Goal: Task Accomplishment & Management: Complete application form

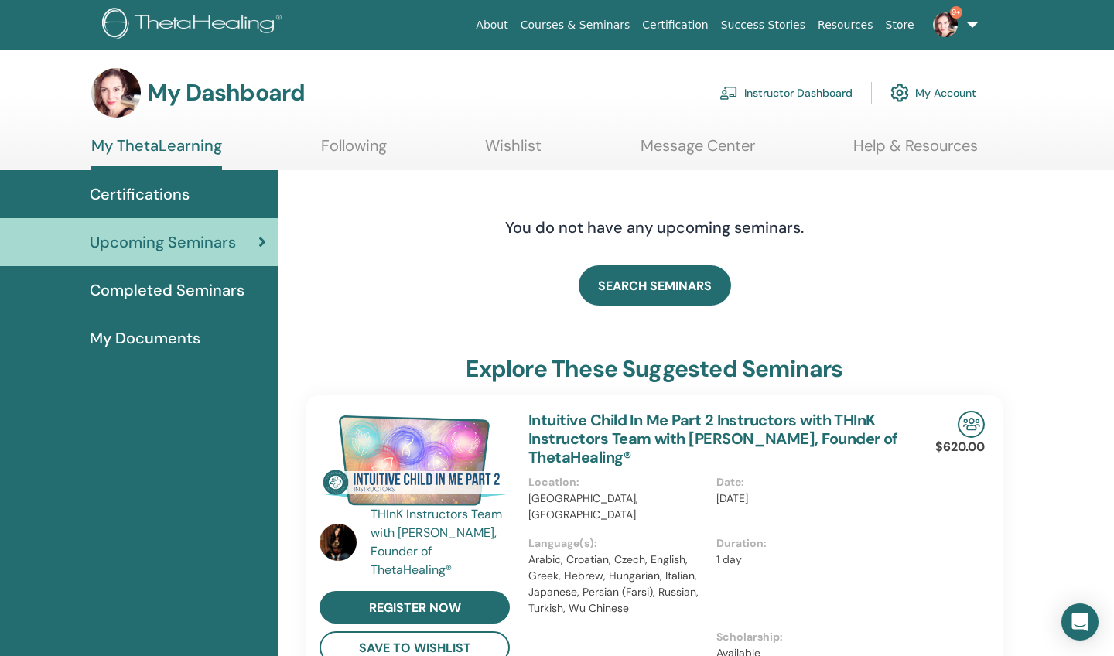
click at [776, 91] on link "Instructor Dashboard" at bounding box center [785, 93] width 133 height 34
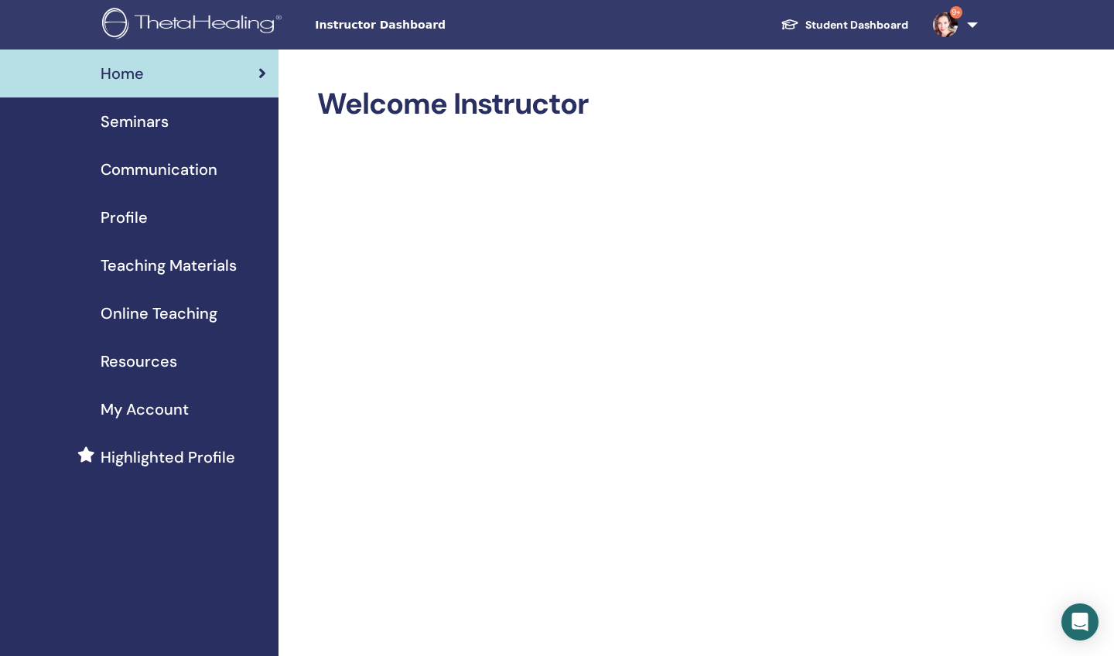
click at [116, 125] on span "Seminars" at bounding box center [135, 121] width 68 height 23
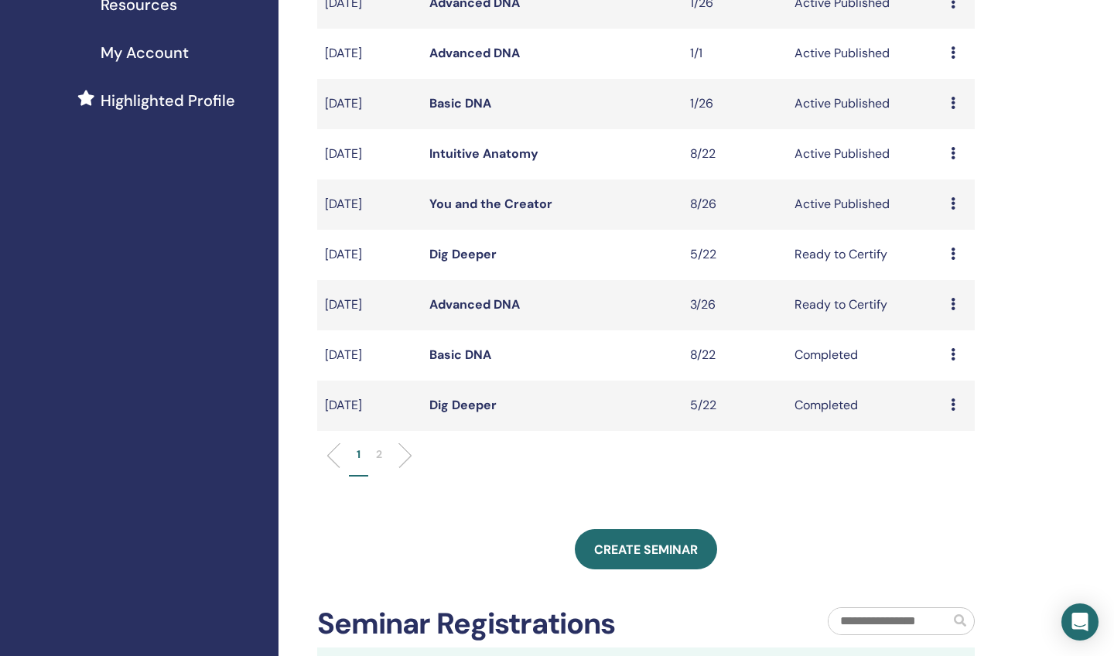
scroll to position [358, 0]
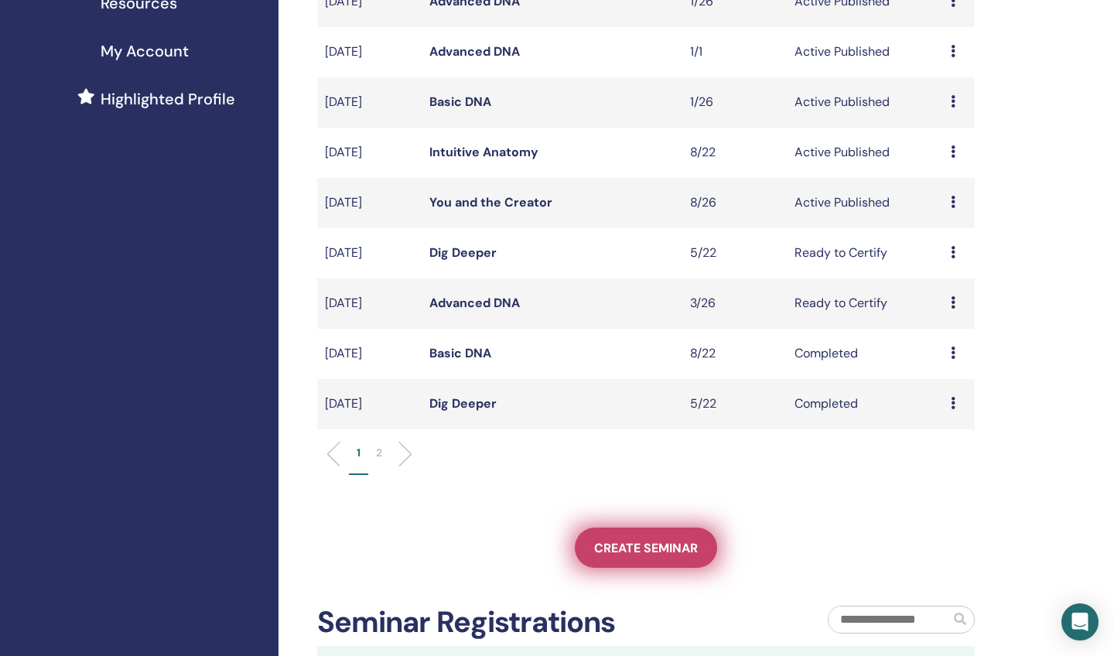
click at [637, 547] on span "Create seminar" at bounding box center [646, 548] width 104 height 16
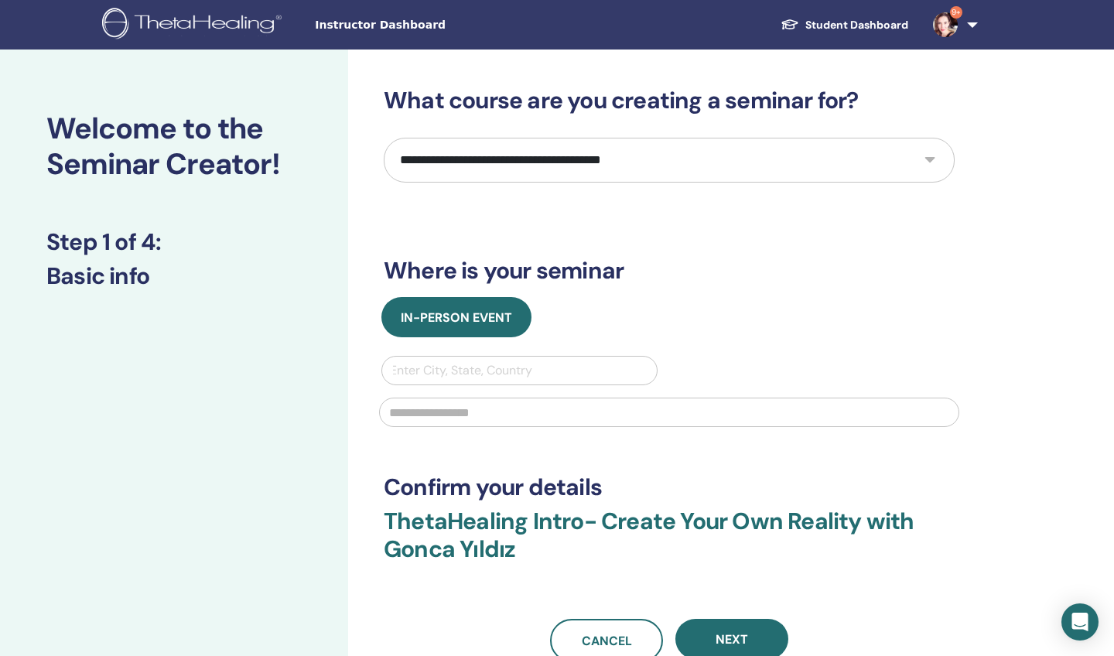
click at [483, 156] on select "**********" at bounding box center [669, 160] width 571 height 45
select select "****"
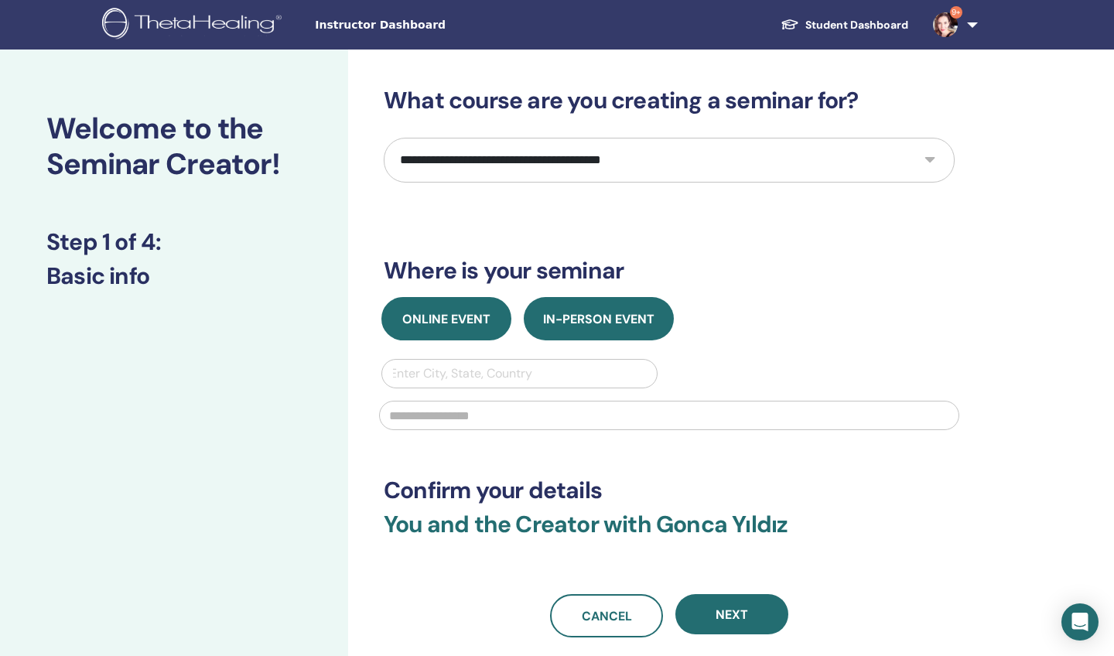
click at [462, 308] on button "Online Event" at bounding box center [446, 318] width 130 height 43
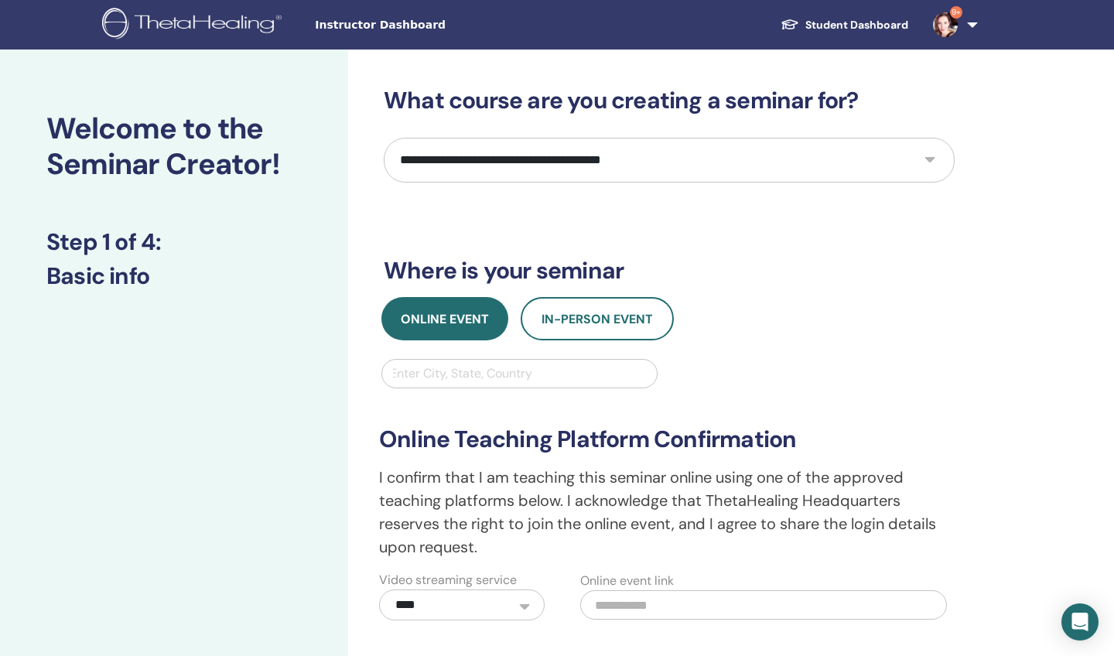
click at [460, 376] on div "Enter City, State, Country" at bounding box center [519, 373] width 259 height 19
type input "**********"
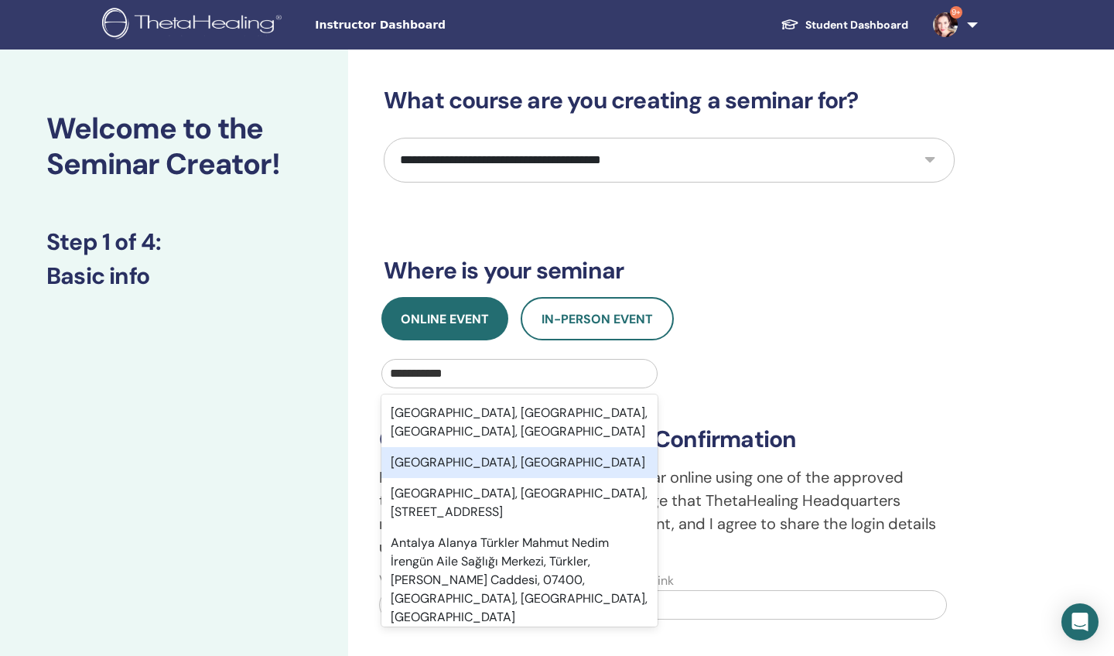
click at [490, 447] on div "Antalya, TUR" at bounding box center [519, 462] width 276 height 31
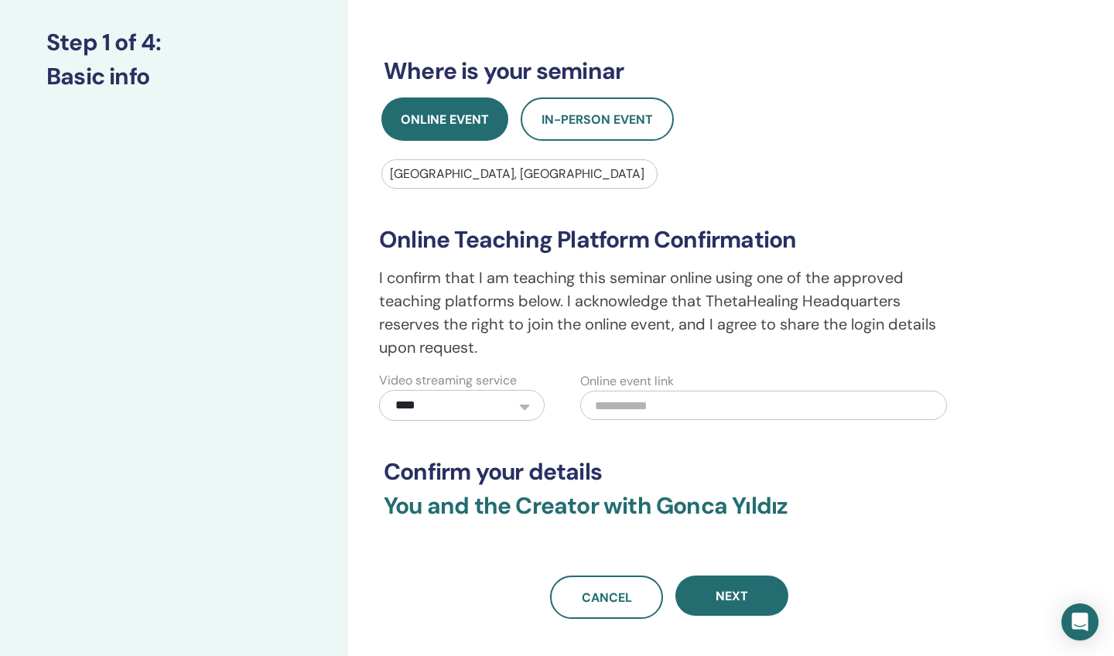
scroll to position [201, 0]
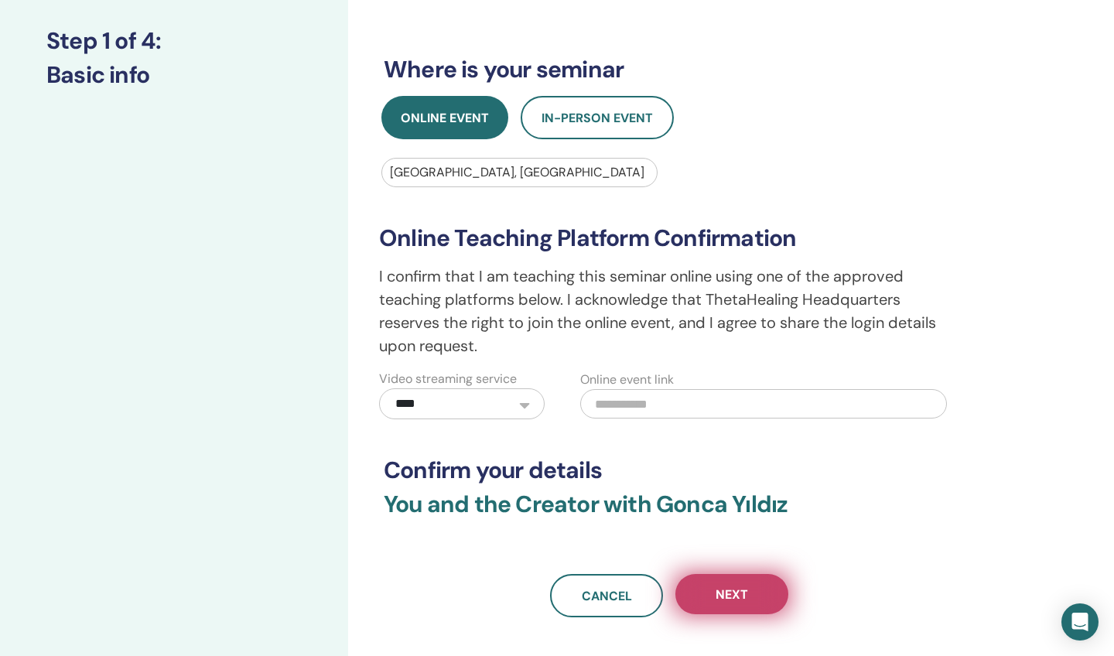
click at [712, 583] on button "Next" at bounding box center [731, 594] width 113 height 40
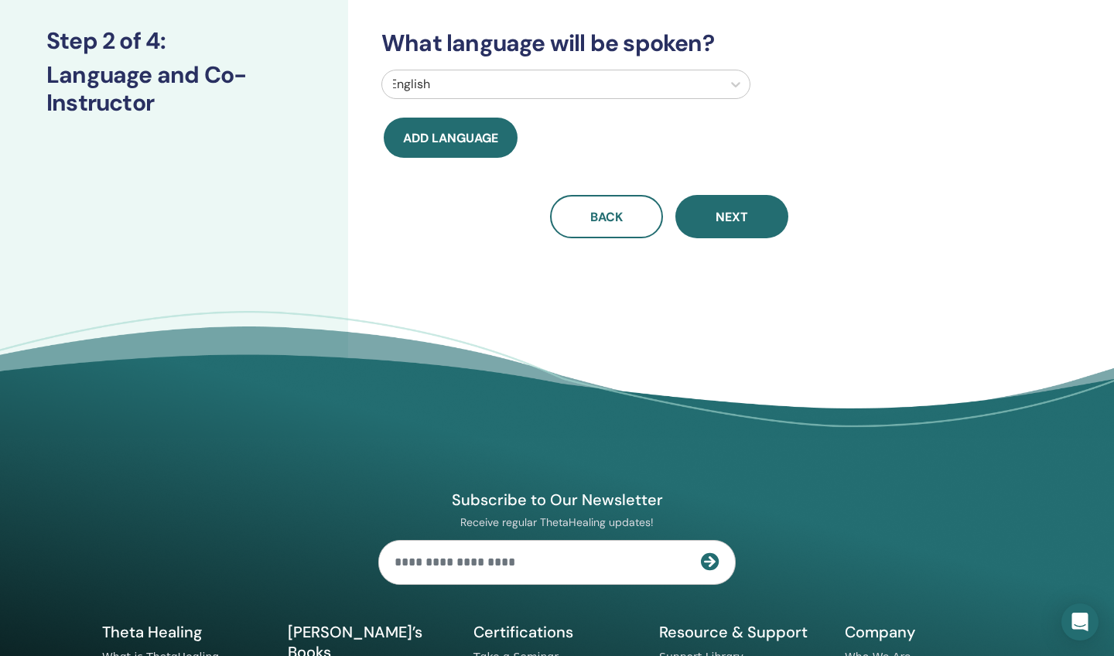
click at [511, 82] on div at bounding box center [552, 84] width 324 height 22
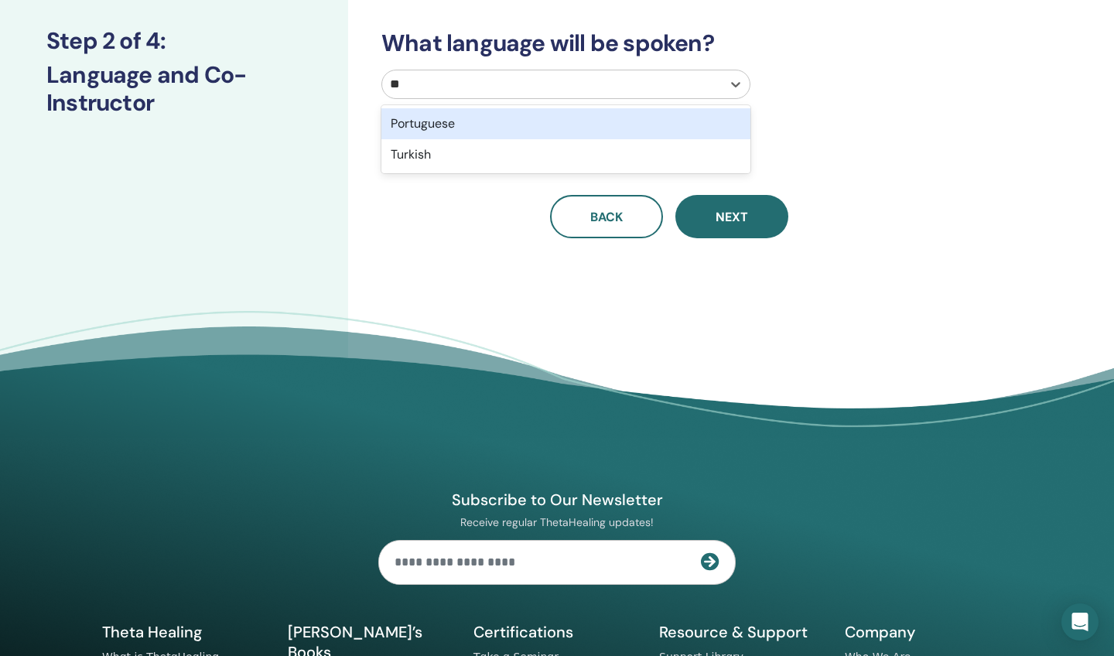
type input "***"
click at [477, 123] on div "Turkish" at bounding box center [565, 123] width 369 height 31
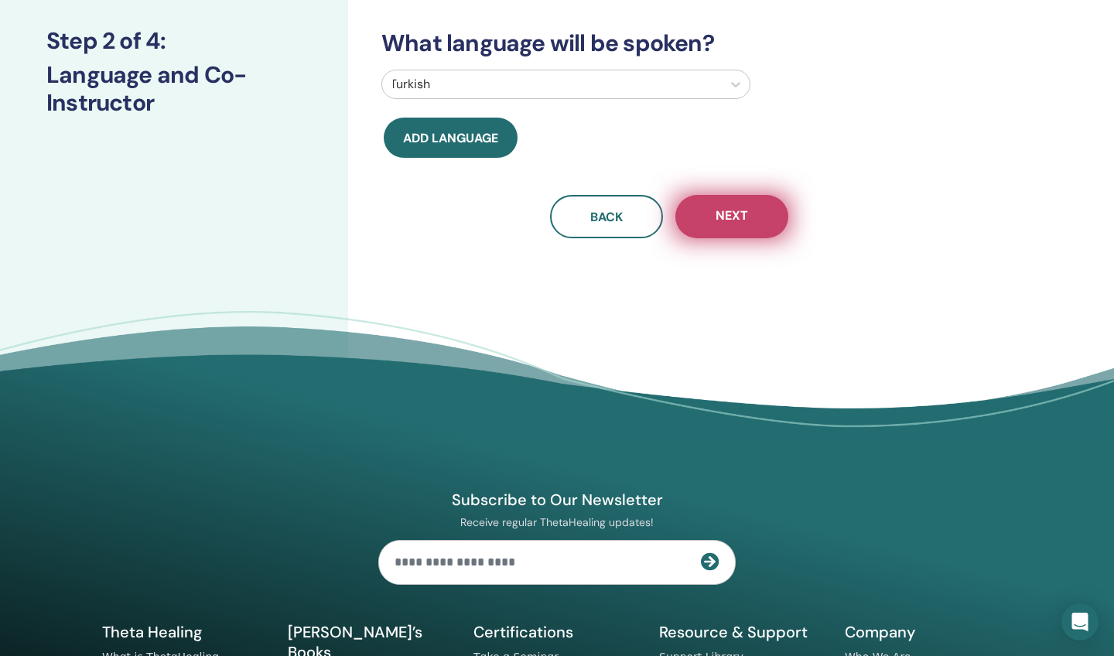
click at [760, 204] on button "Next" at bounding box center [731, 216] width 113 height 43
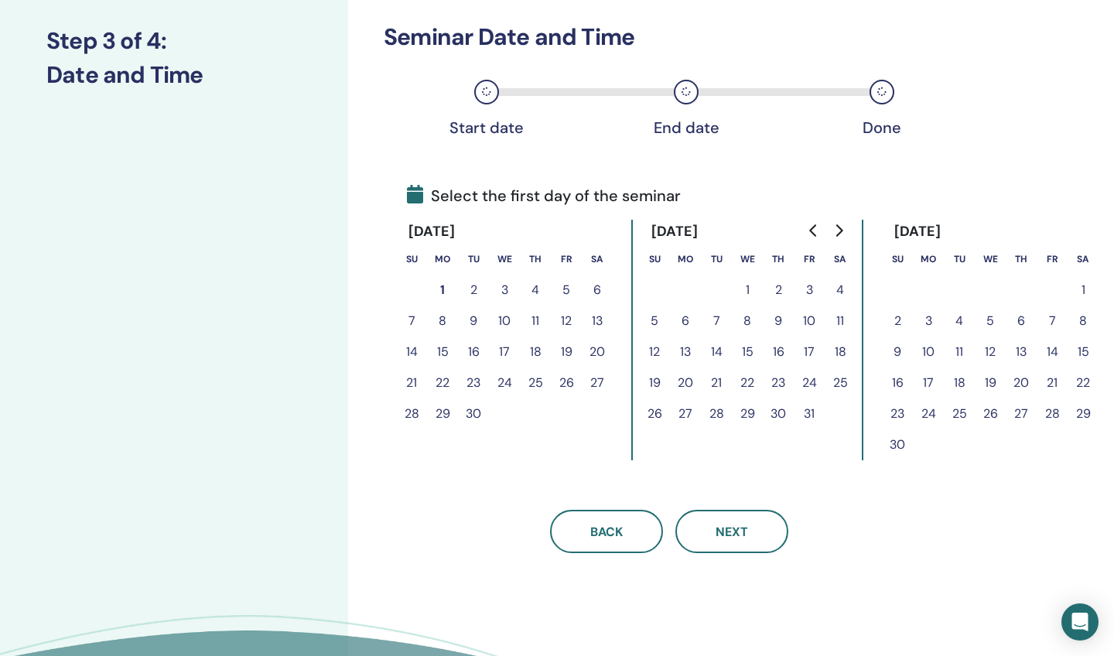
scroll to position [0, 0]
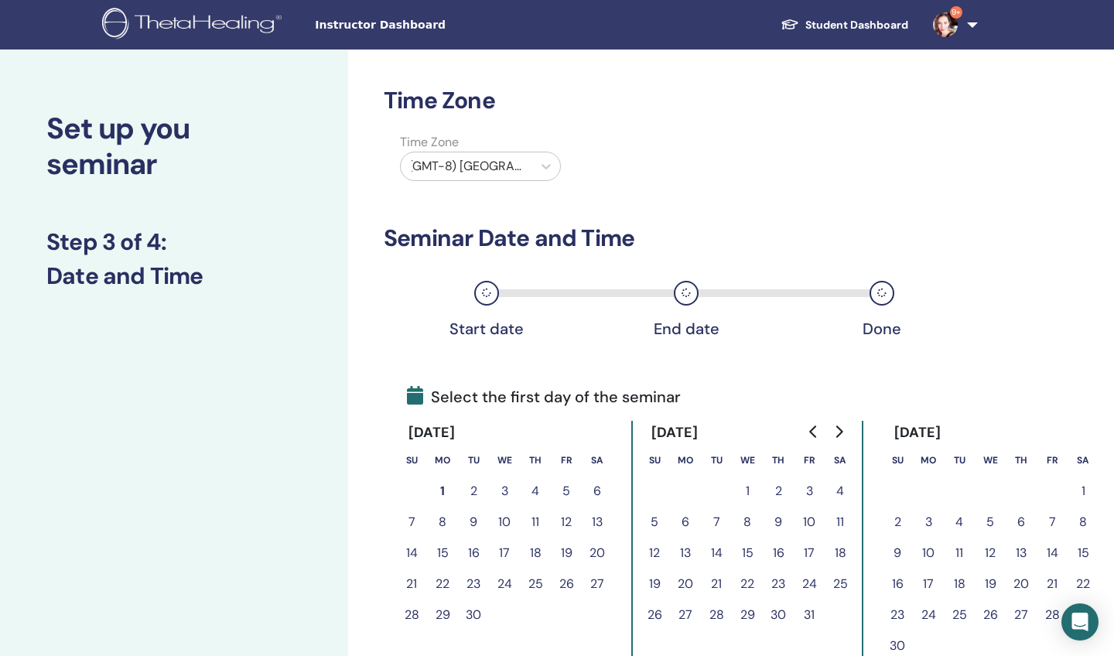
click at [524, 166] on div "(GMT-8) US/Alaska" at bounding box center [467, 166] width 132 height 28
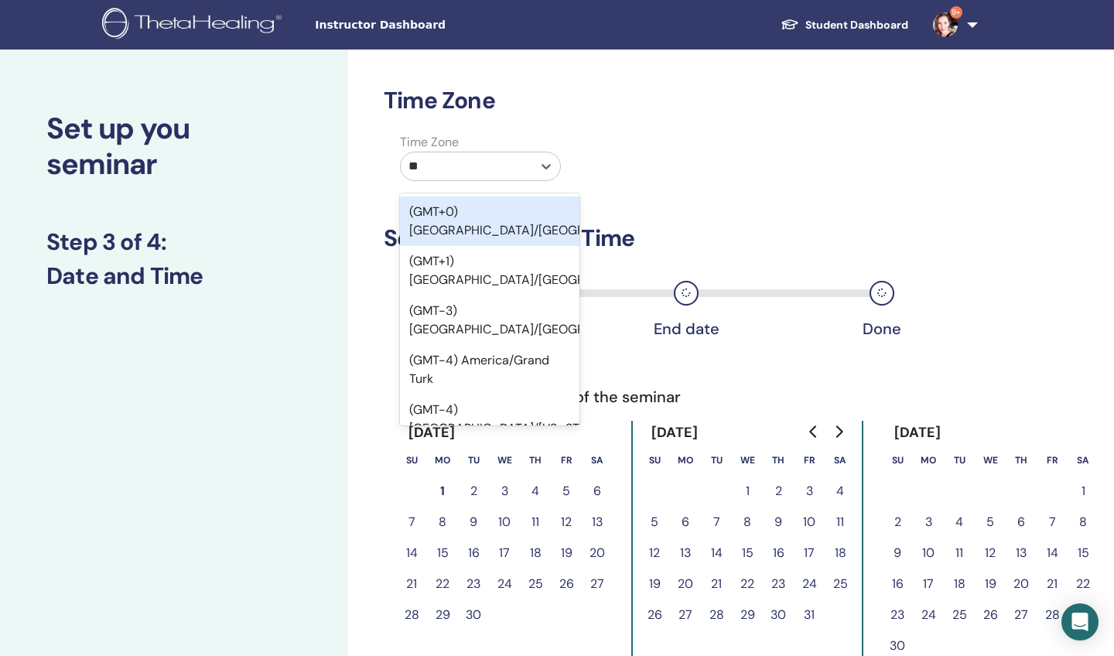
type input "***"
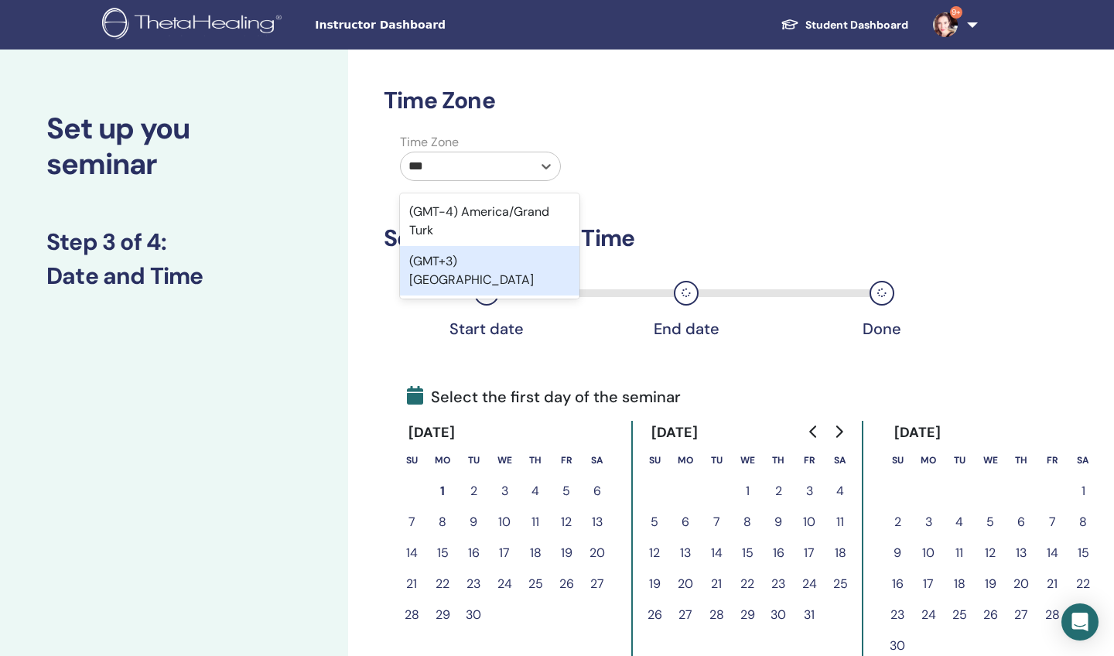
click at [514, 253] on div "(GMT+3) Turkey" at bounding box center [489, 271] width 179 height 50
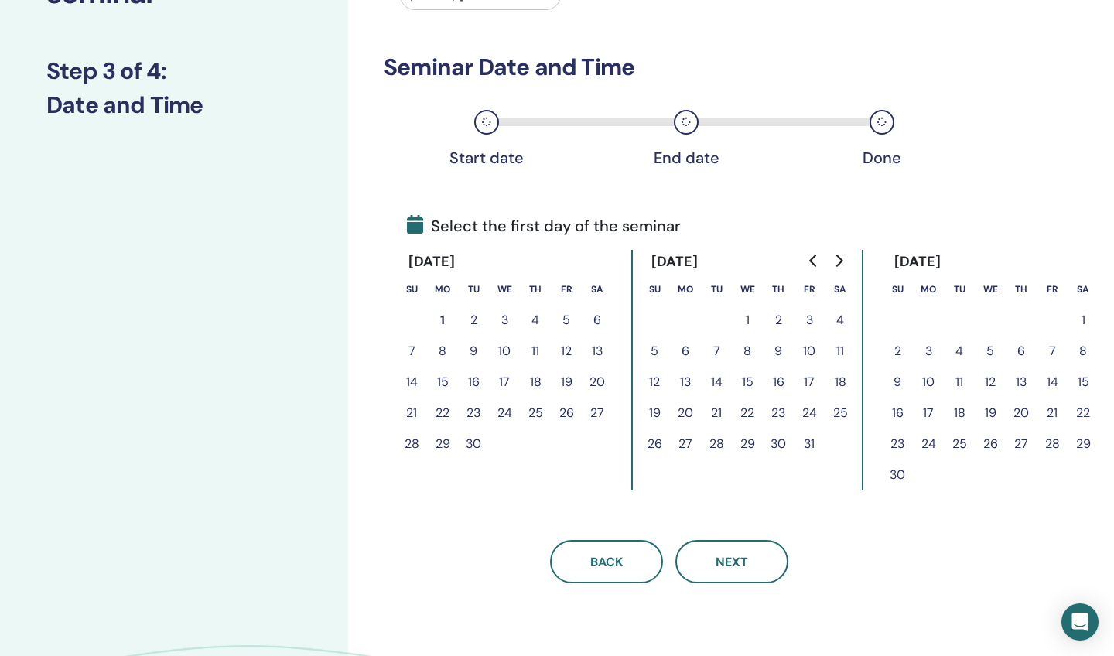
scroll to position [180, 0]
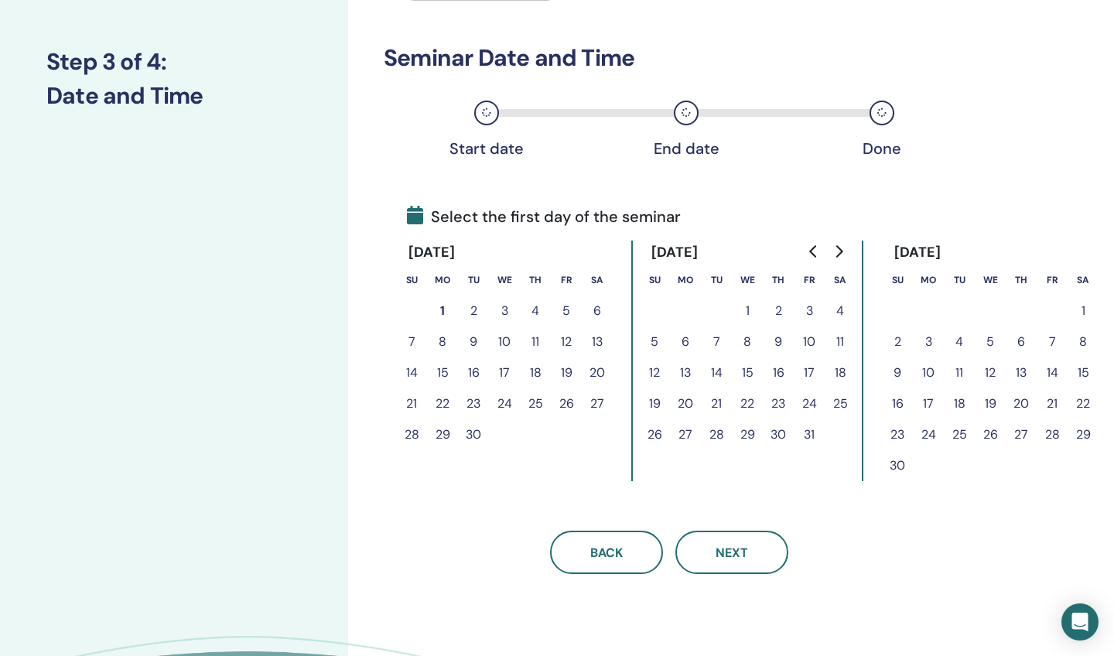
click at [842, 402] on button "25" at bounding box center [840, 403] width 31 height 31
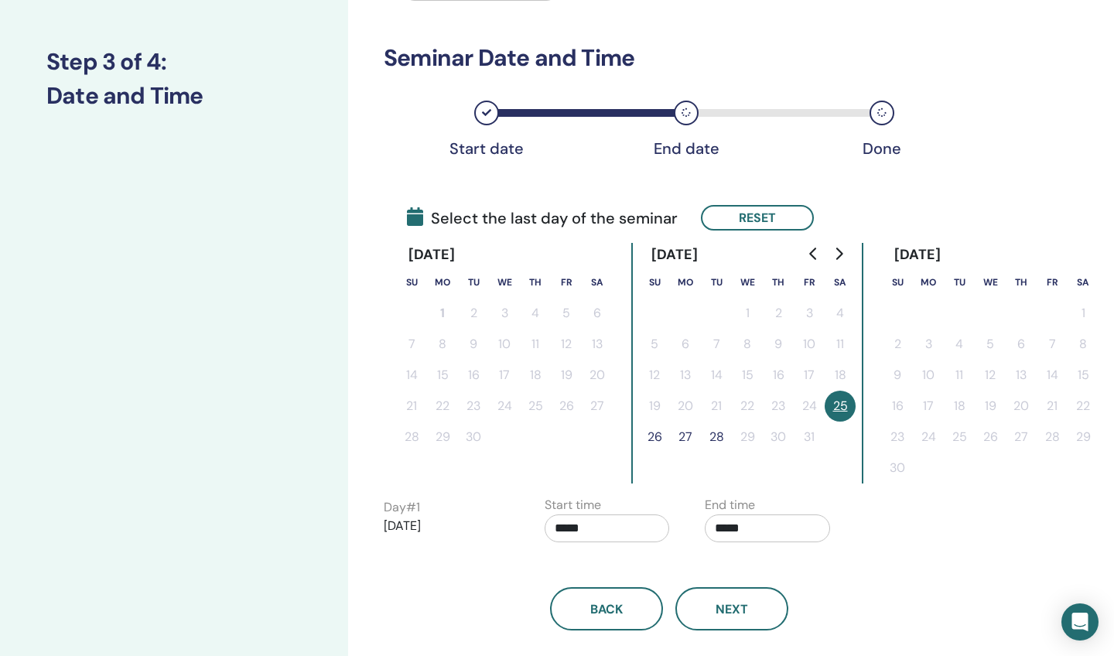
click at [654, 440] on button "26" at bounding box center [654, 437] width 31 height 31
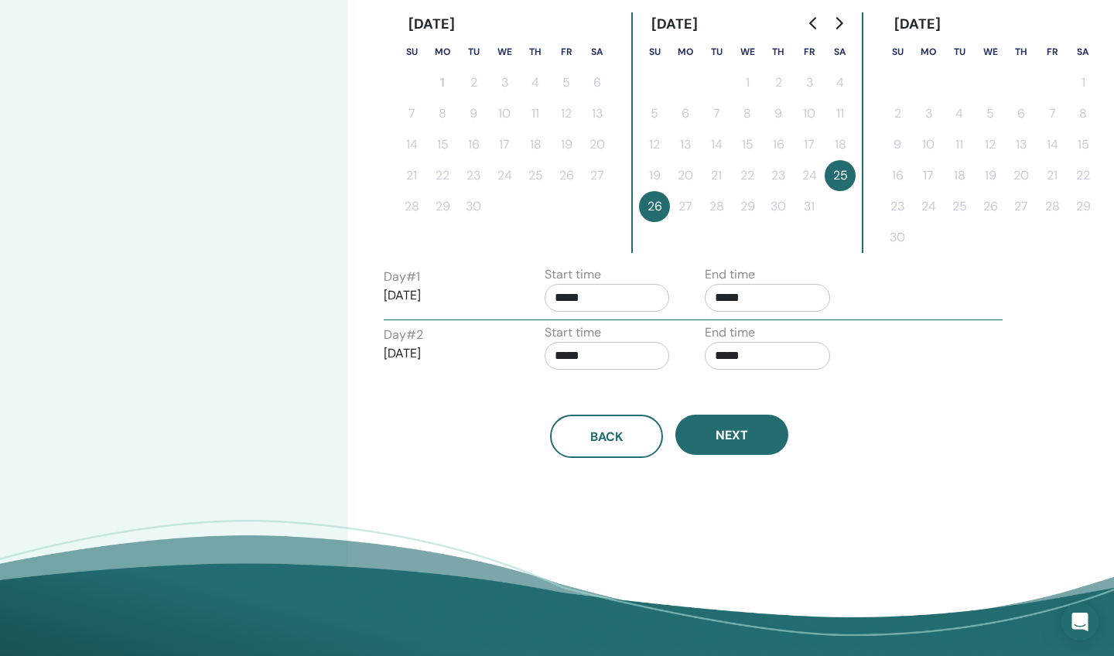
scroll to position [414, 0]
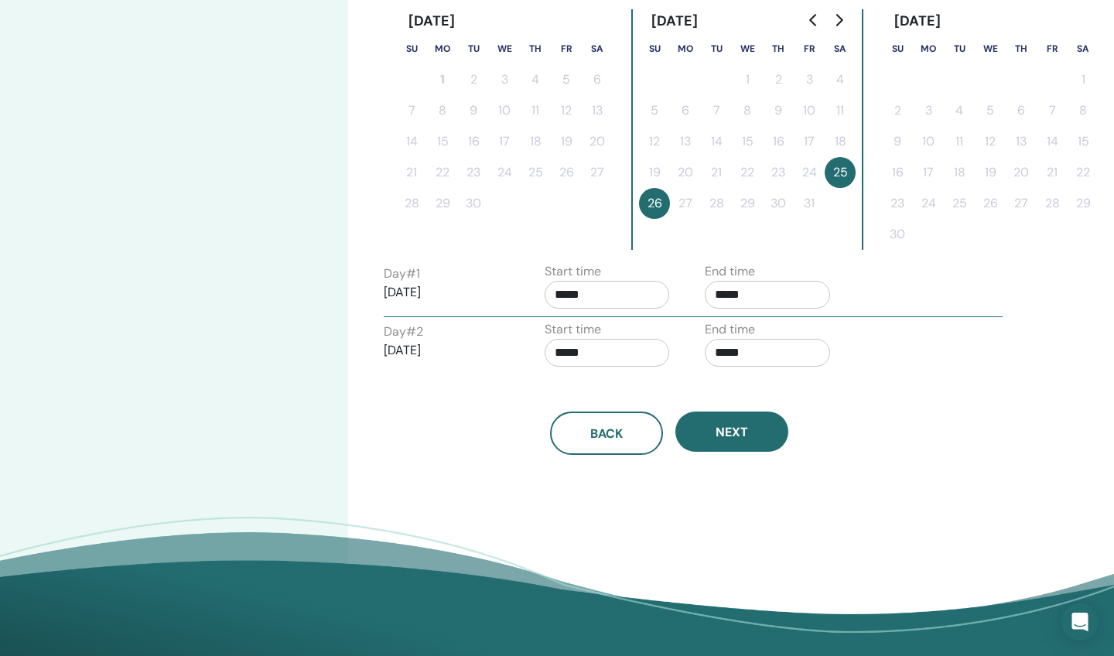
click at [777, 302] on input "*****" at bounding box center [767, 295] width 125 height 28
click at [785, 337] on span "▲" at bounding box center [783, 334] width 31 height 31
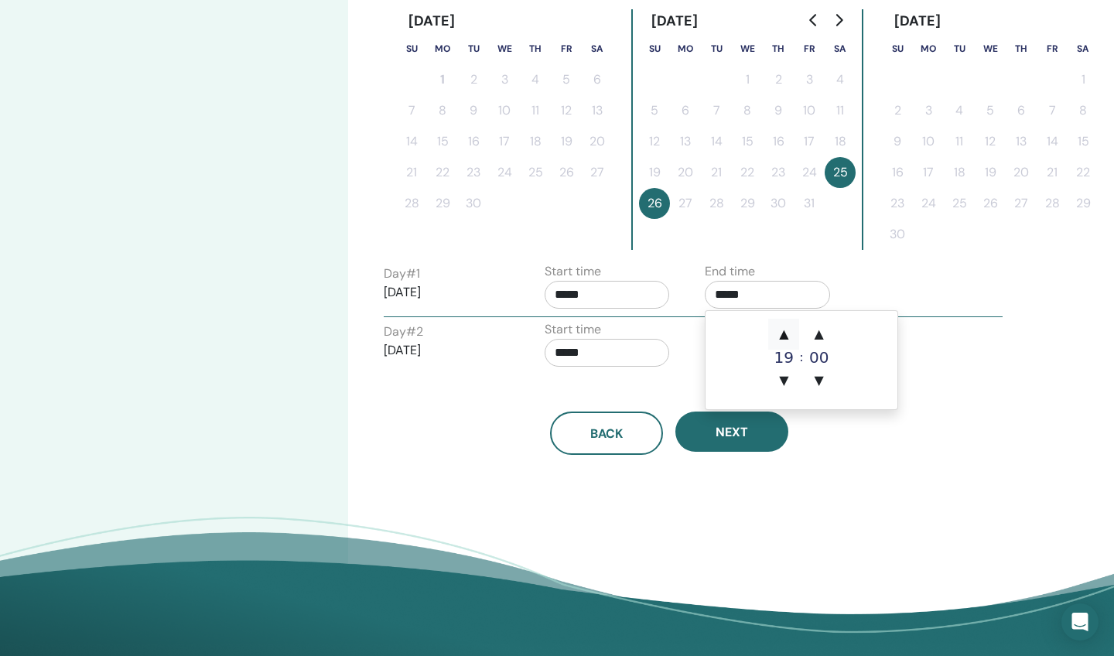
click at [785, 337] on span "▲" at bounding box center [783, 334] width 31 height 31
type input "*****"
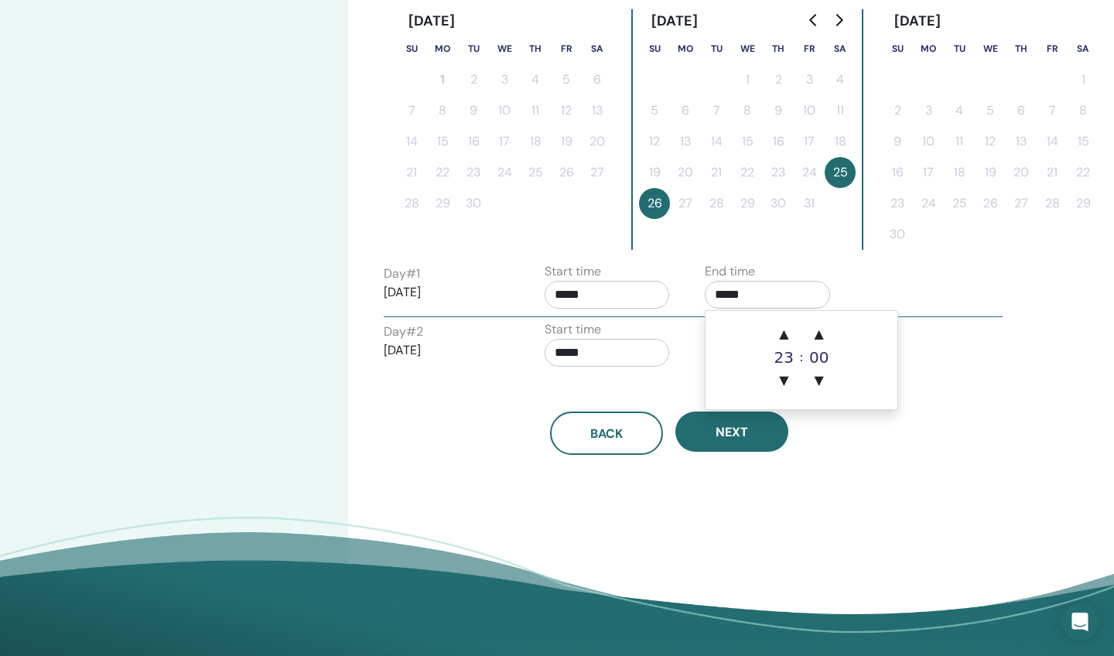
click at [647, 298] on input "*****" at bounding box center [607, 295] width 125 height 28
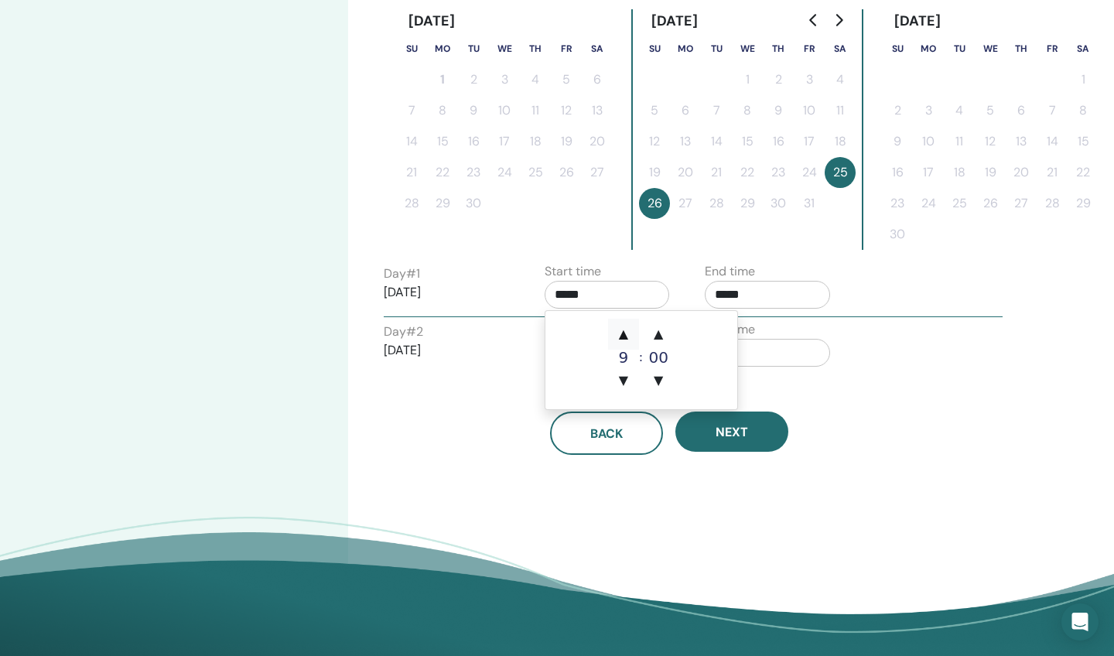
click at [625, 333] on span "▲" at bounding box center [623, 334] width 31 height 31
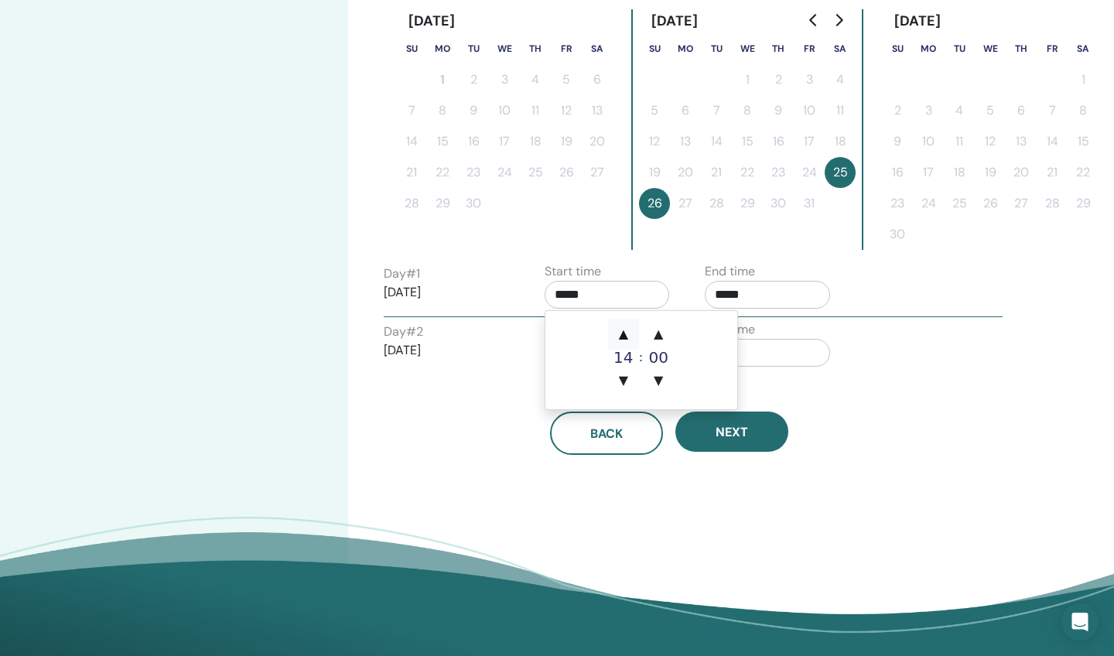
click at [625, 333] on span "▲" at bounding box center [623, 334] width 31 height 31
type input "*****"
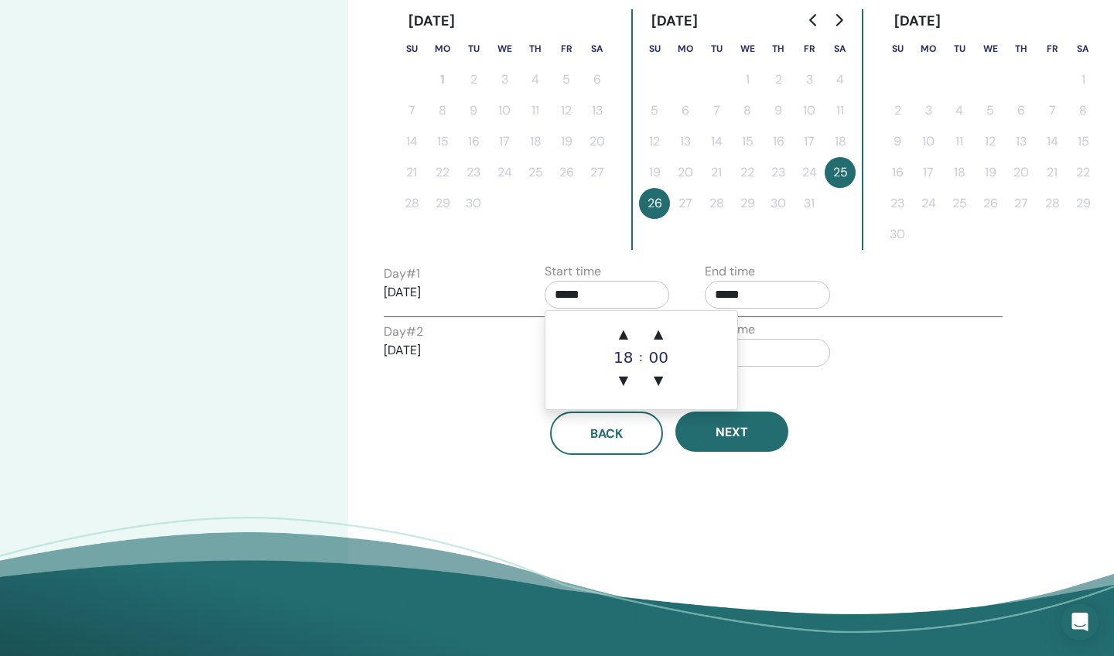
click at [757, 356] on input "*****" at bounding box center [767, 353] width 125 height 28
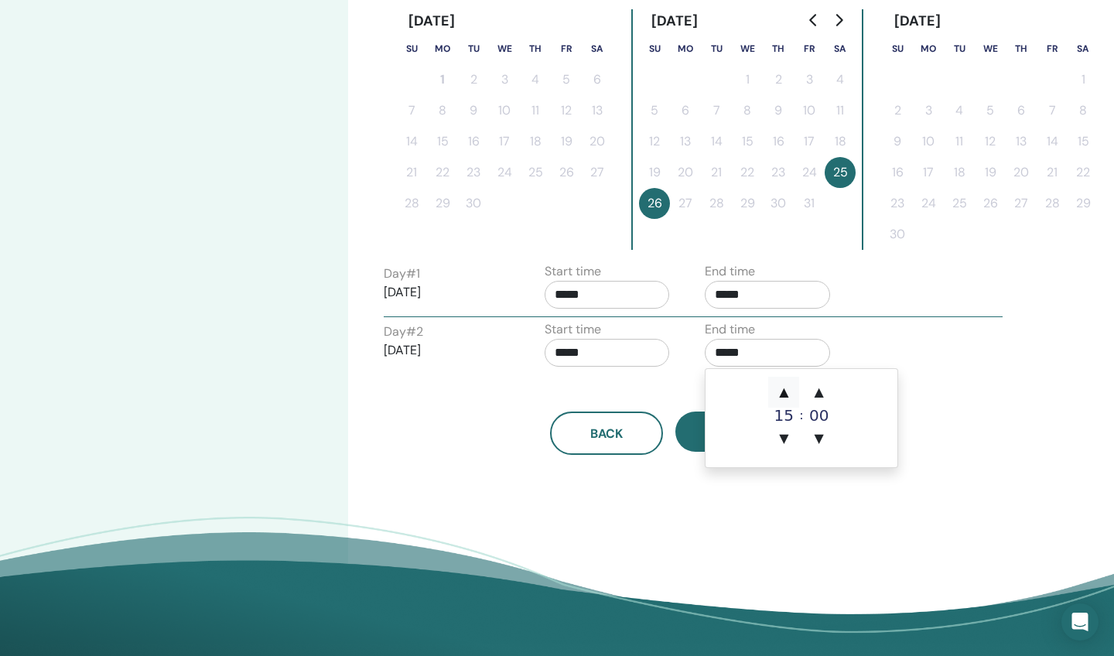
click at [781, 389] on span "▲" at bounding box center [783, 392] width 31 height 31
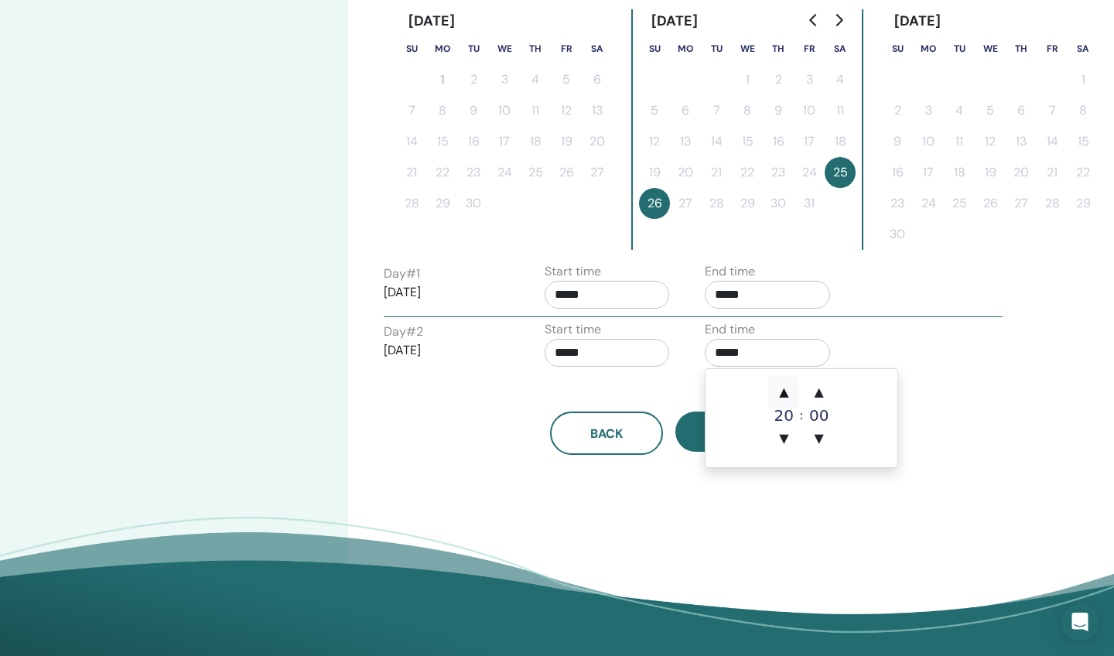
click at [781, 389] on span "▲" at bounding box center [783, 392] width 31 height 31
type input "*****"
click at [645, 350] on input "*****" at bounding box center [607, 353] width 125 height 28
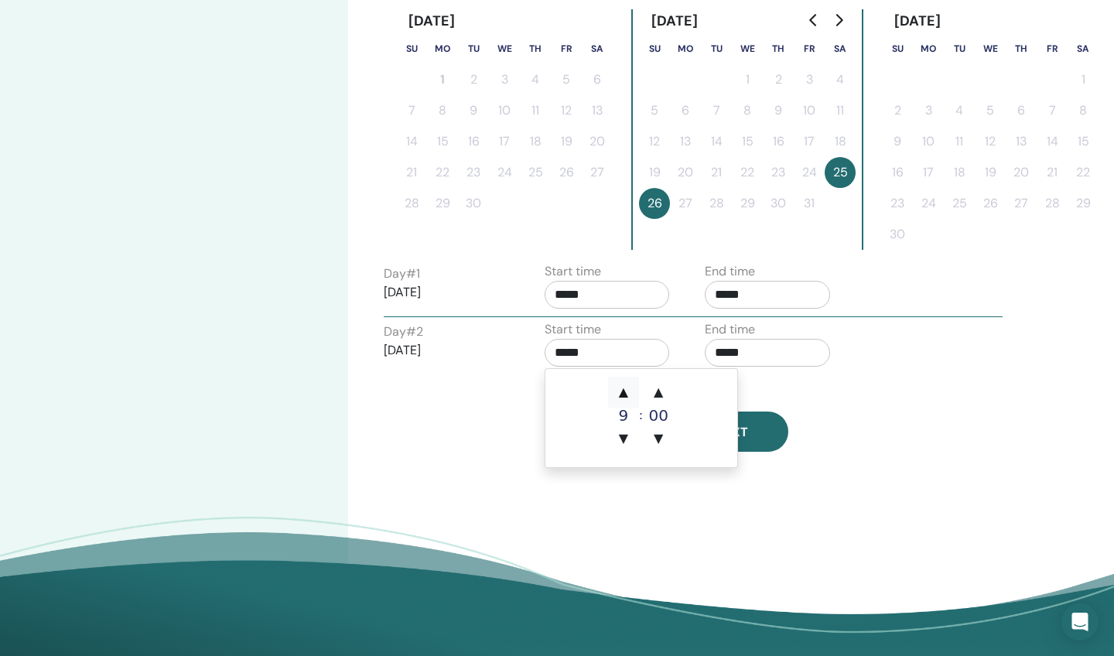
click at [627, 388] on span "▲" at bounding box center [623, 392] width 31 height 31
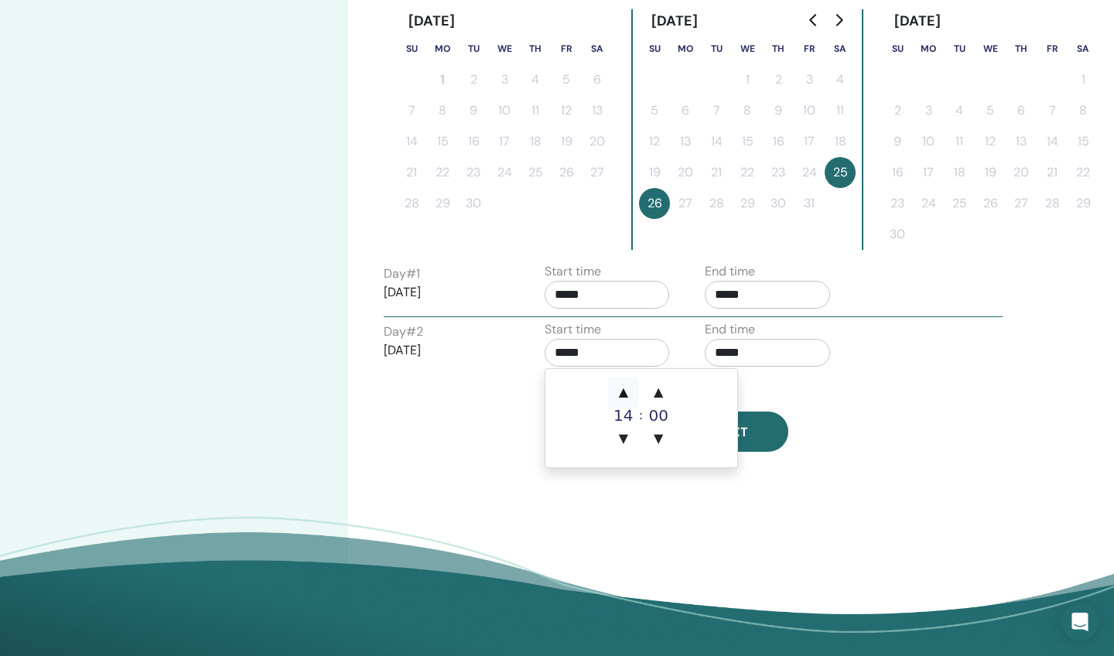
click at [627, 388] on span "▲" at bounding box center [623, 392] width 31 height 31
type input "*****"
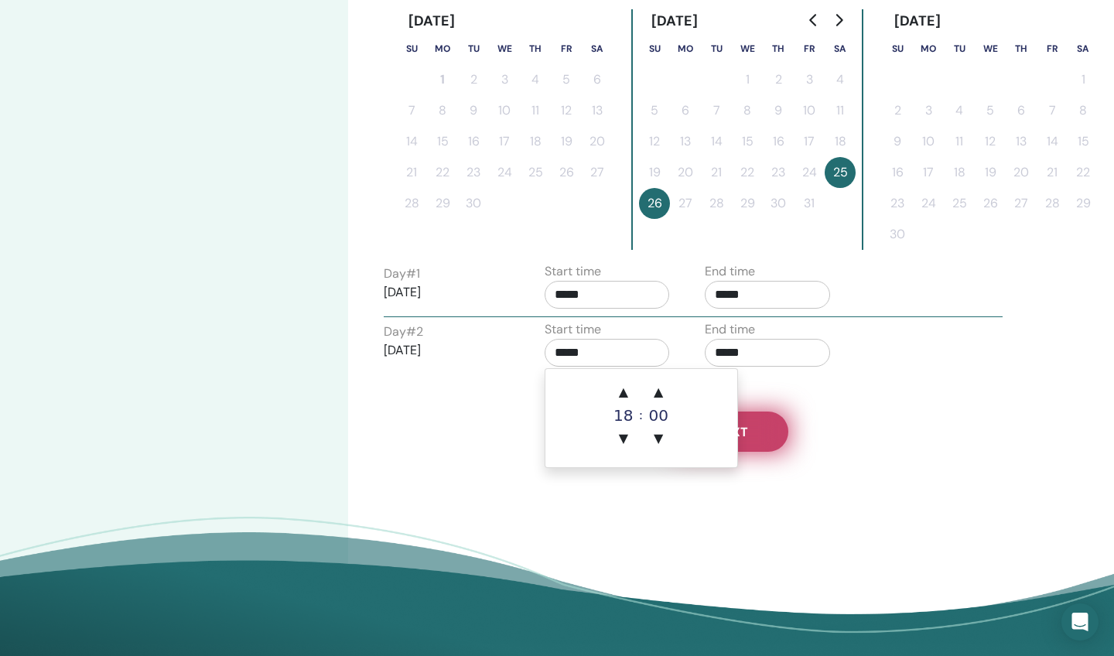
click at [768, 430] on button "Next" at bounding box center [731, 432] width 113 height 40
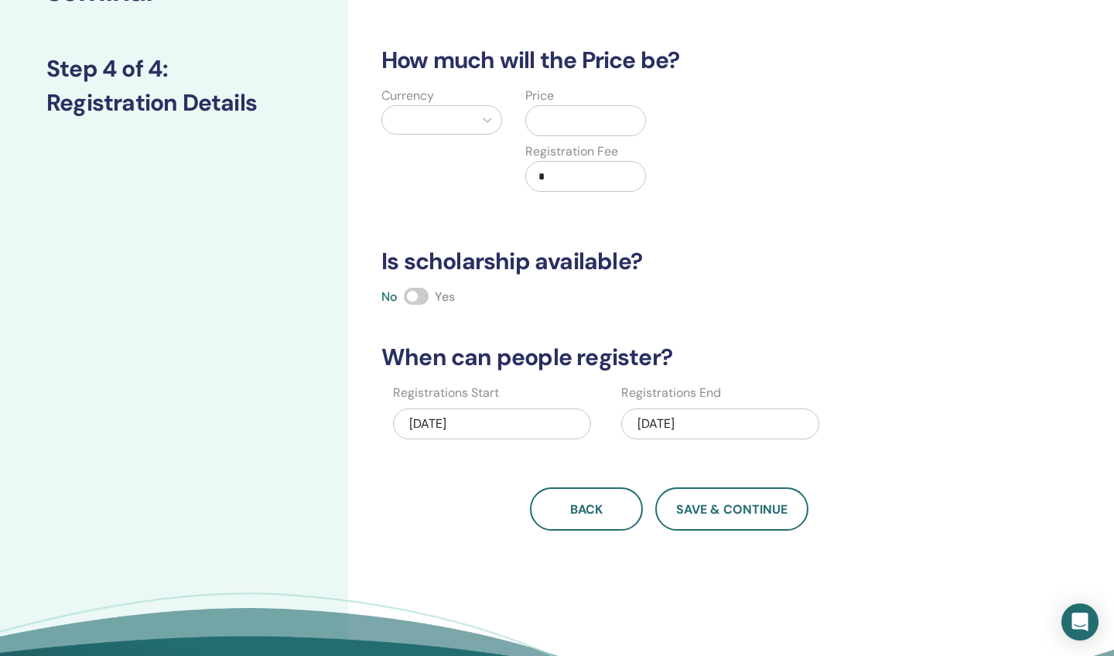
scroll to position [171, 0]
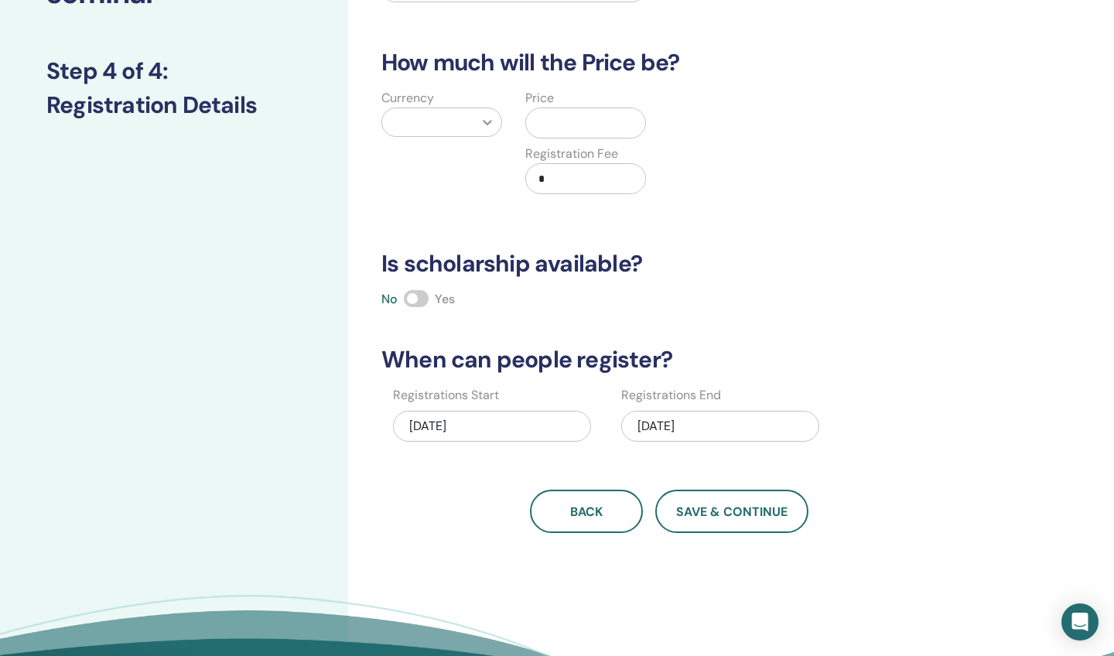
click at [480, 129] on icon at bounding box center [487, 121] width 15 height 15
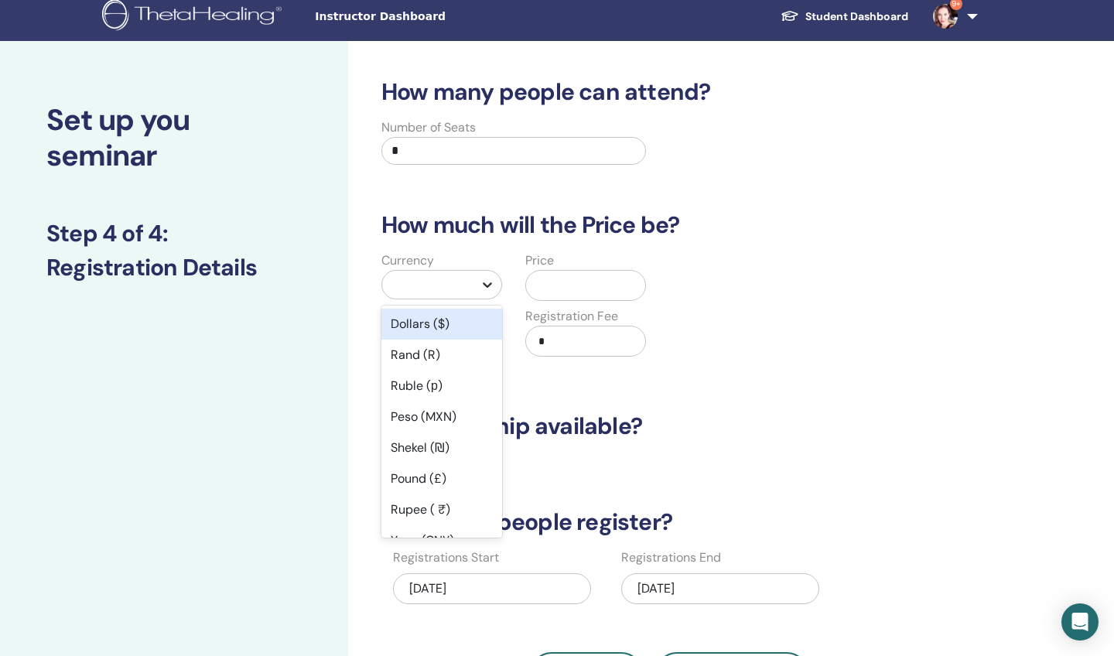
scroll to position [8, 0]
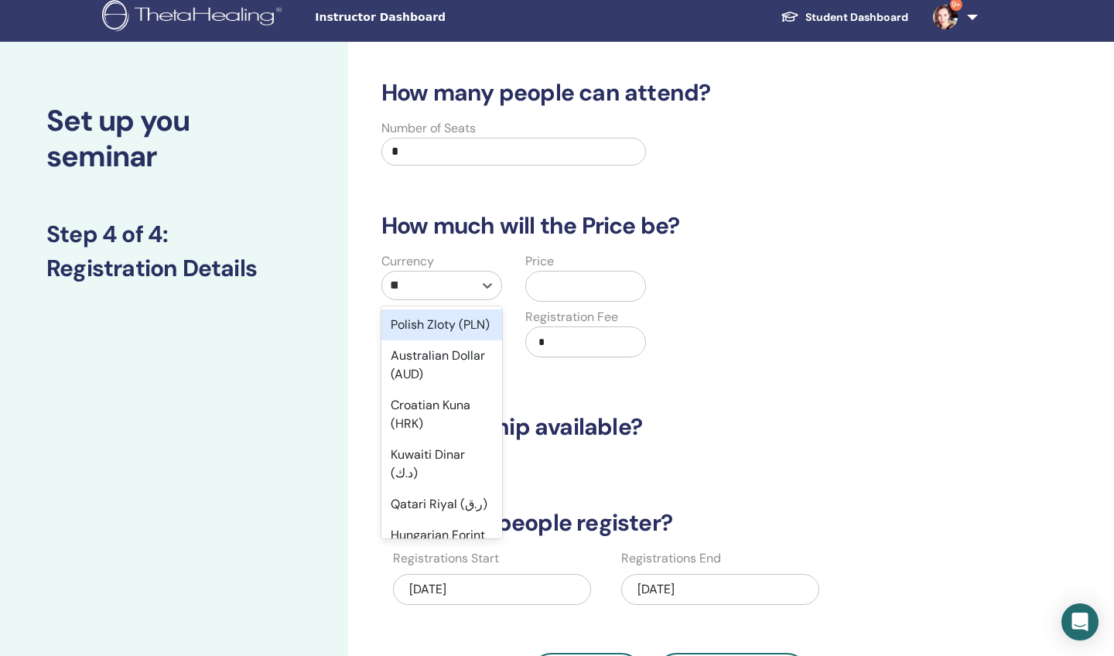
type input "***"
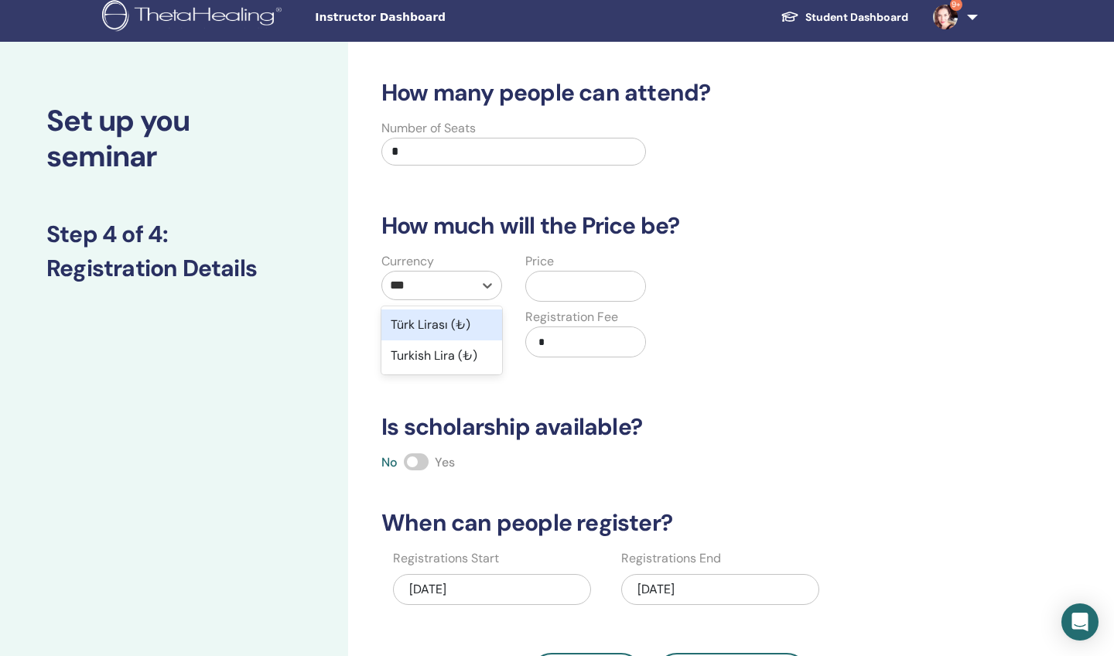
click at [450, 325] on div "Türk Lirası (₺)" at bounding box center [441, 324] width 121 height 31
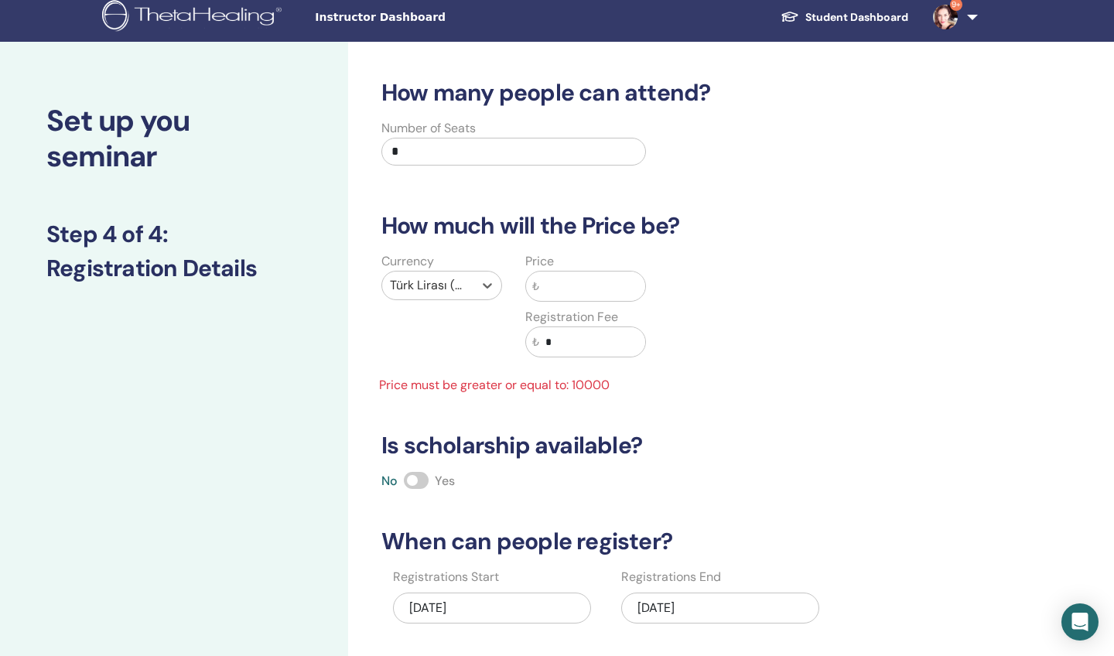
click at [541, 292] on input "text" at bounding box center [592, 286] width 106 height 29
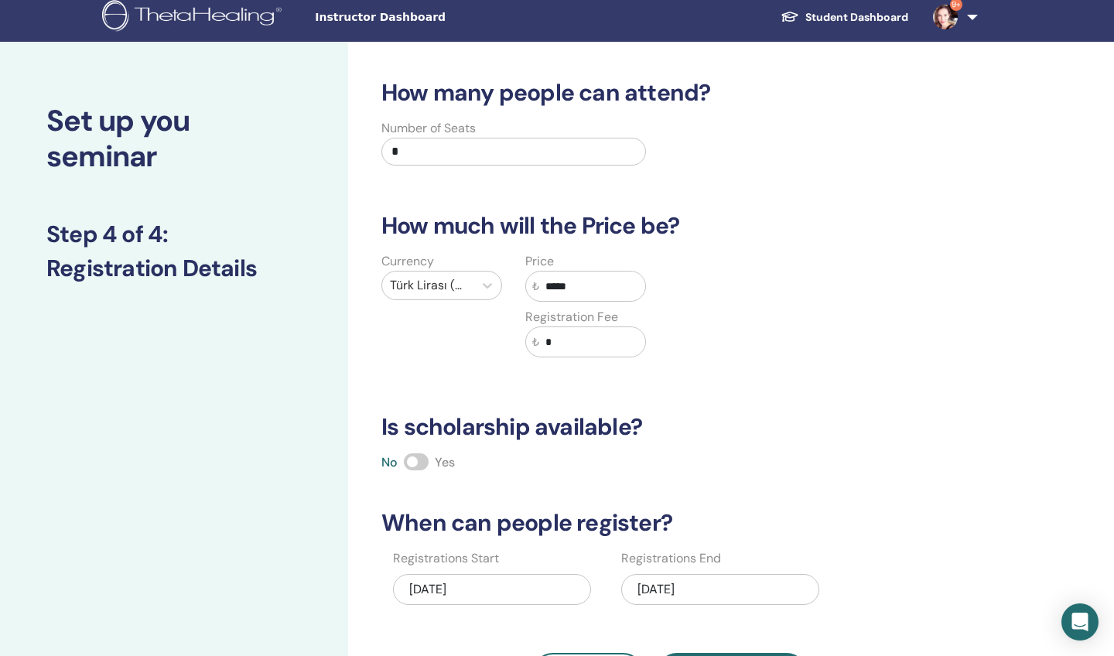
type input "*****"
click at [488, 139] on input "*" at bounding box center [513, 152] width 265 height 28
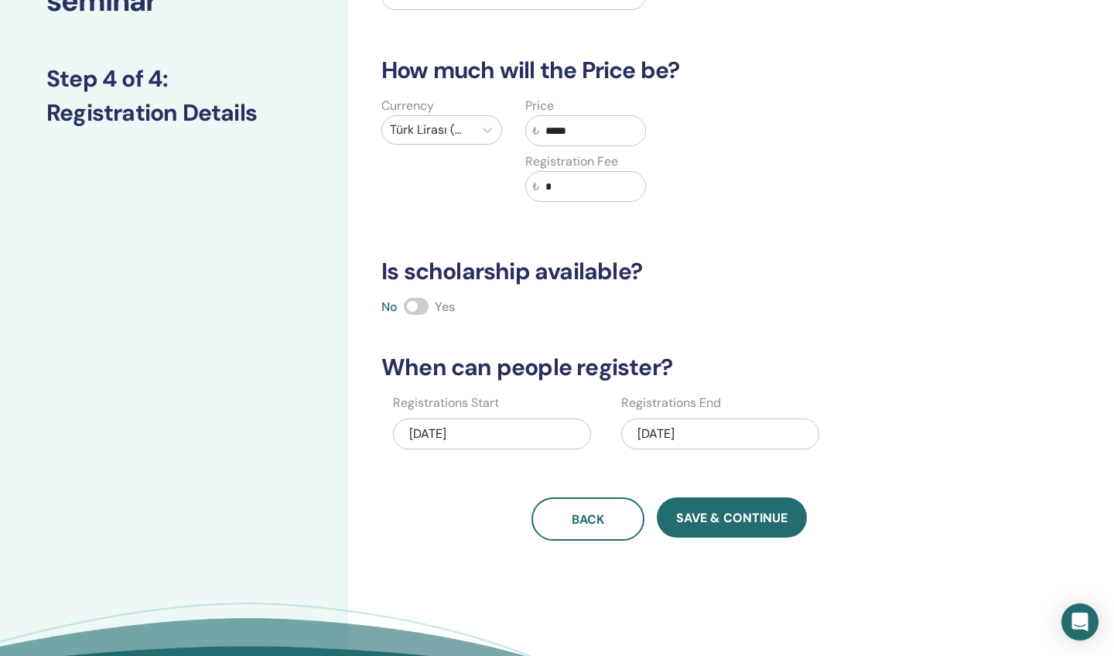
scroll to position [242, 0]
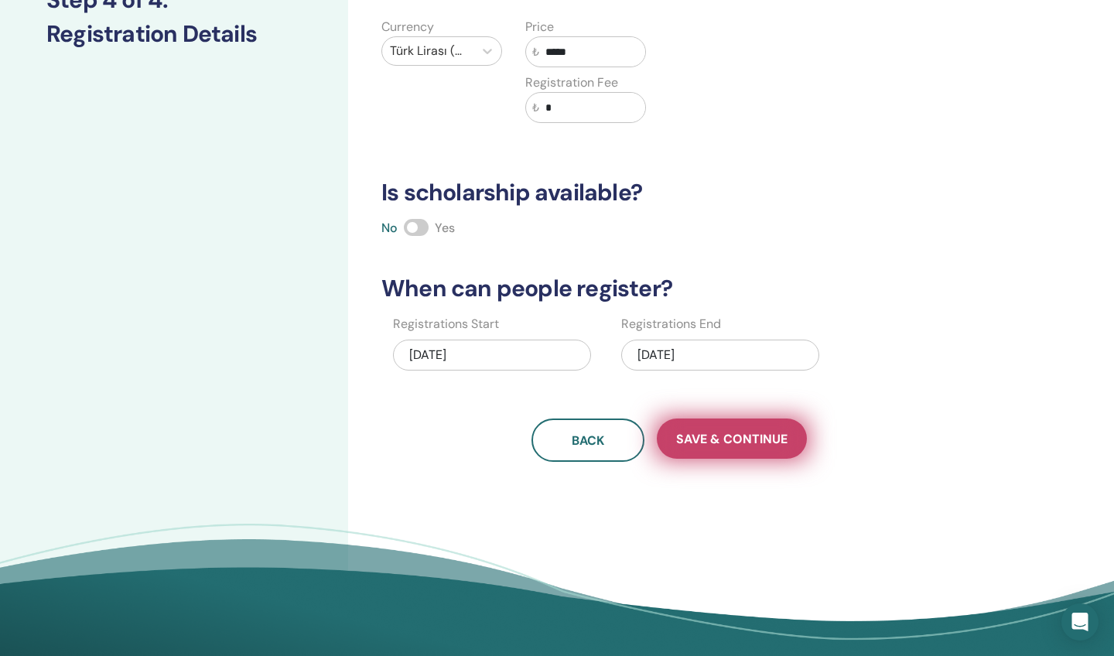
type input "**"
click at [749, 446] on span "Save & Continue" at bounding box center [731, 439] width 111 height 16
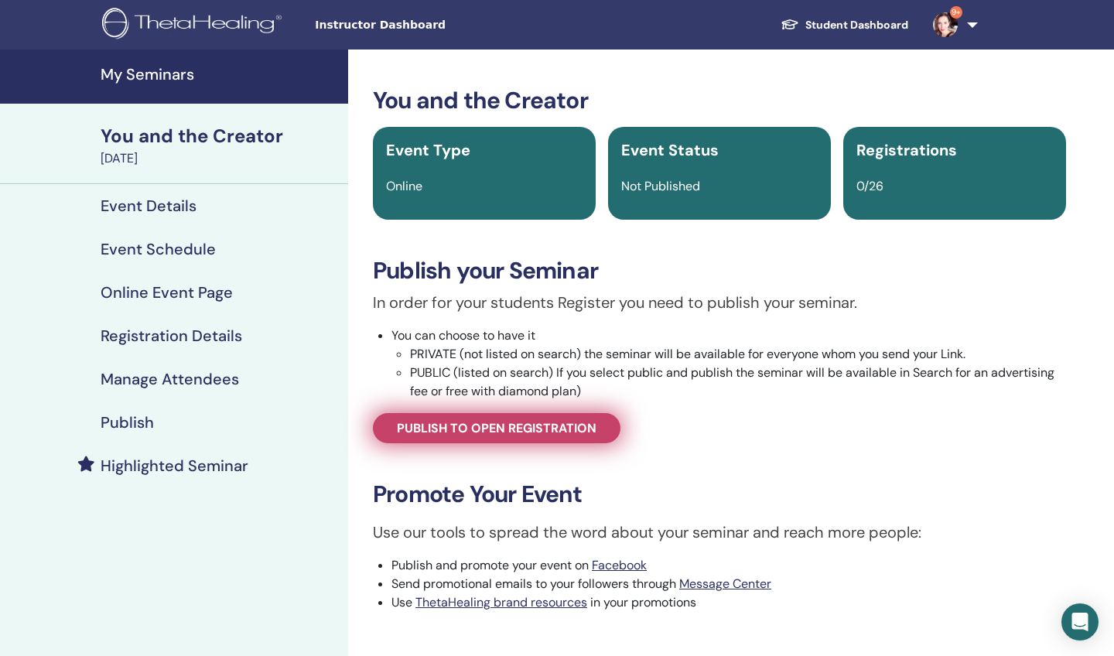
click at [531, 431] on span "Publish to open registration" at bounding box center [497, 428] width 200 height 16
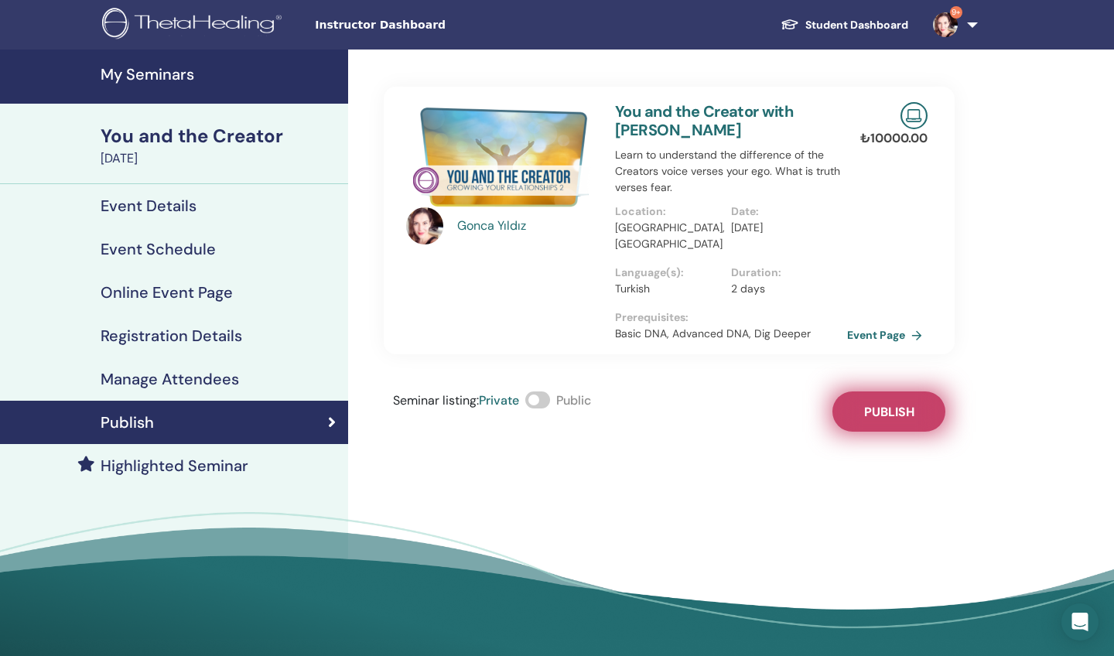
click at [904, 404] on span "Publish" at bounding box center [889, 412] width 50 height 16
click at [870, 323] on link "Event Page" at bounding box center [889, 334] width 81 height 23
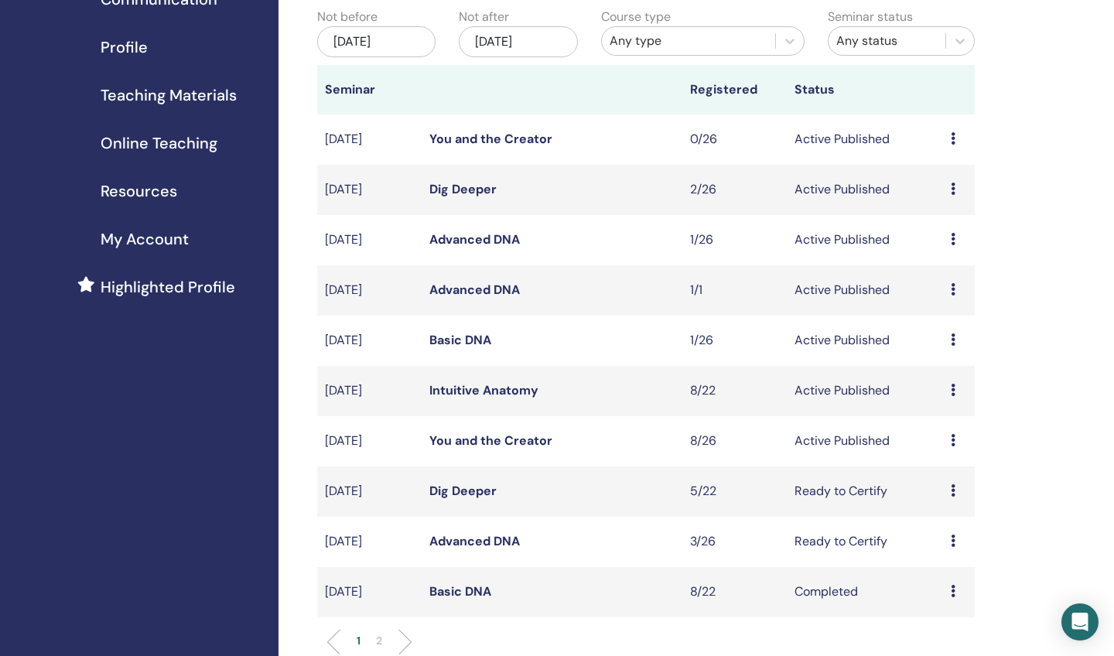
scroll to position [157, 0]
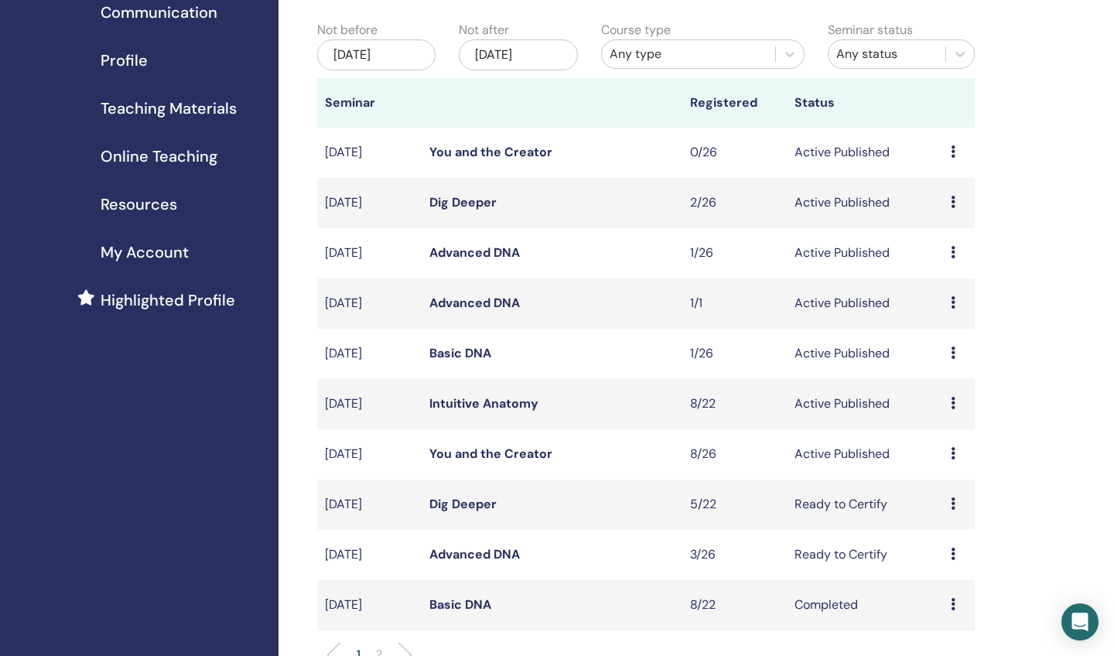
click at [455, 451] on link "You and the Creator" at bounding box center [490, 454] width 123 height 16
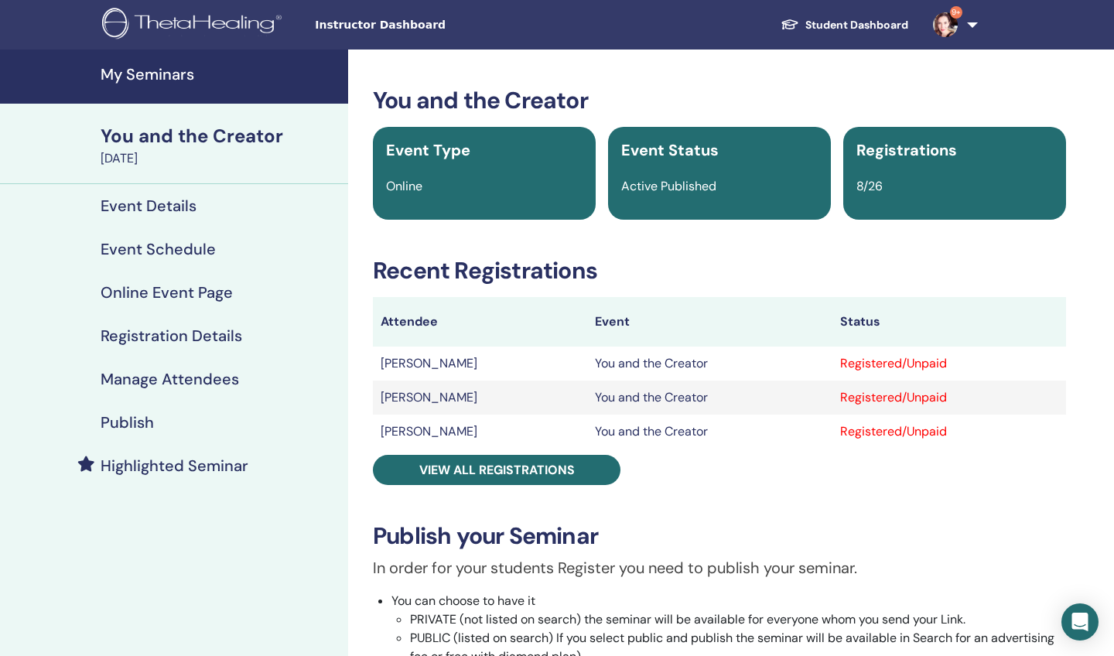
click at [176, 388] on h4 "Manage Attendees" at bounding box center [170, 379] width 138 height 19
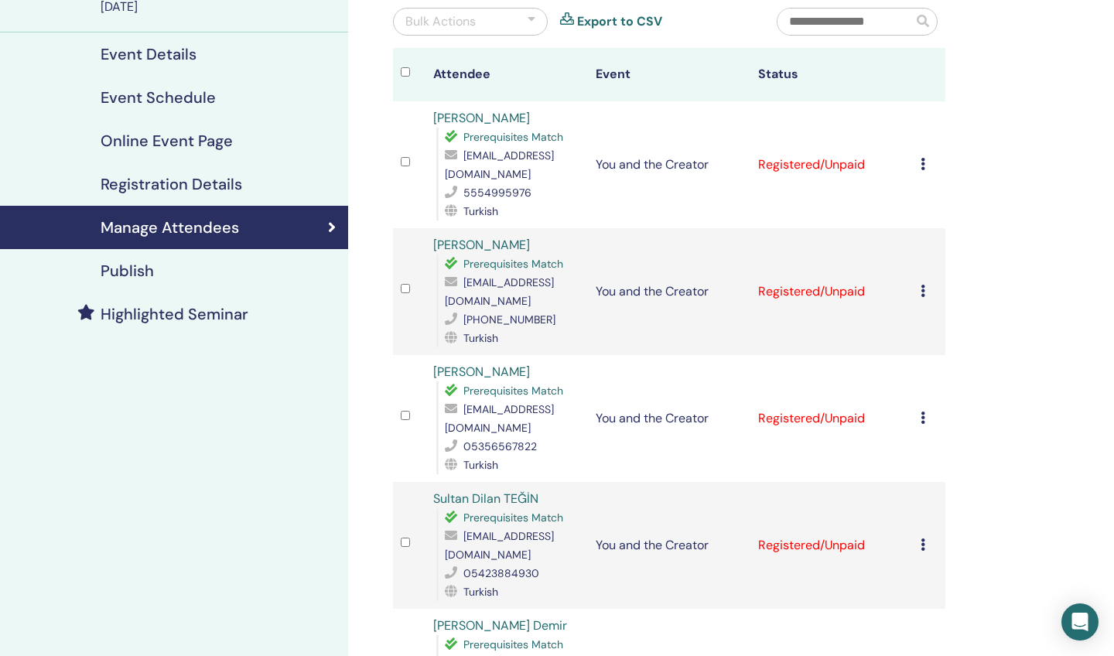
scroll to position [154, 0]
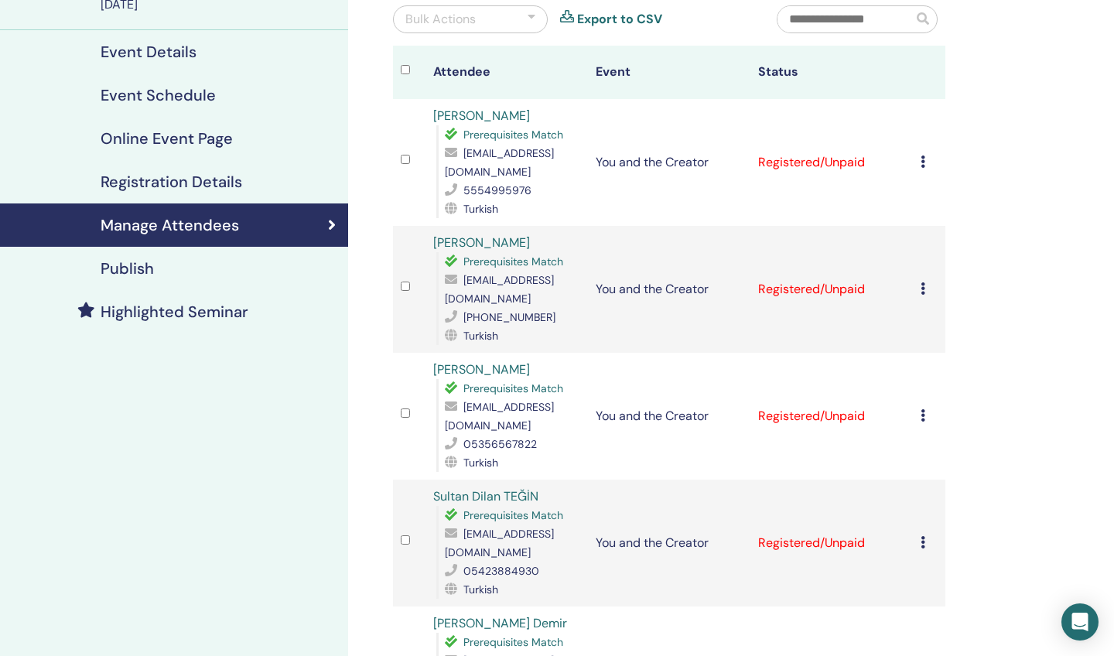
click at [924, 163] on icon at bounding box center [923, 161] width 5 height 12
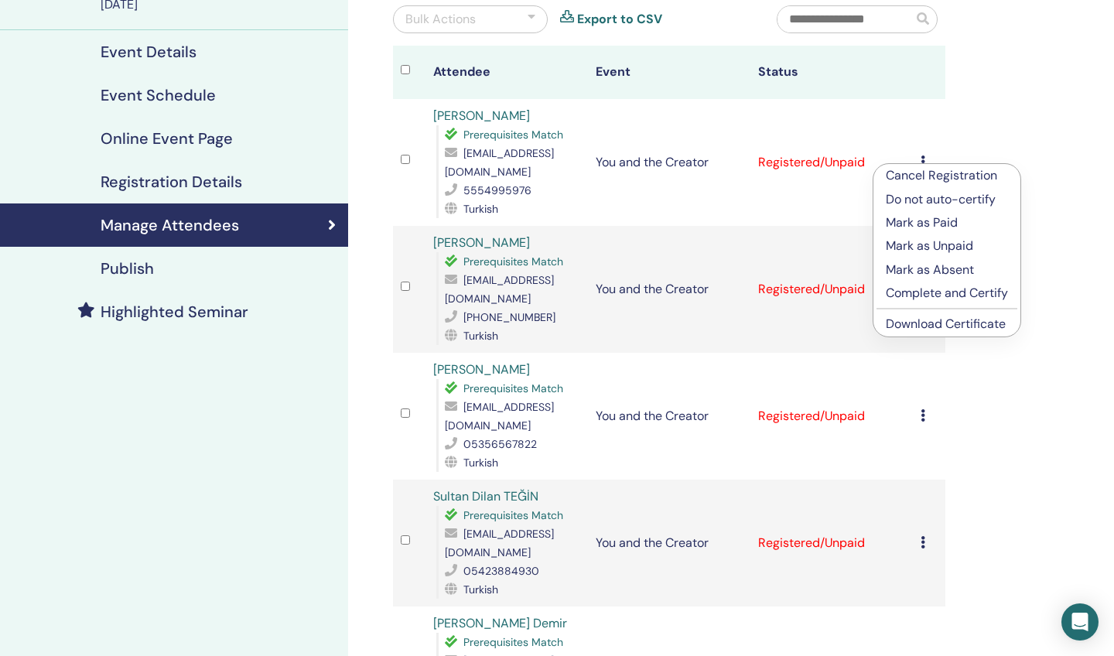
click at [897, 290] on p "Complete and Certify" at bounding box center [947, 293] width 122 height 19
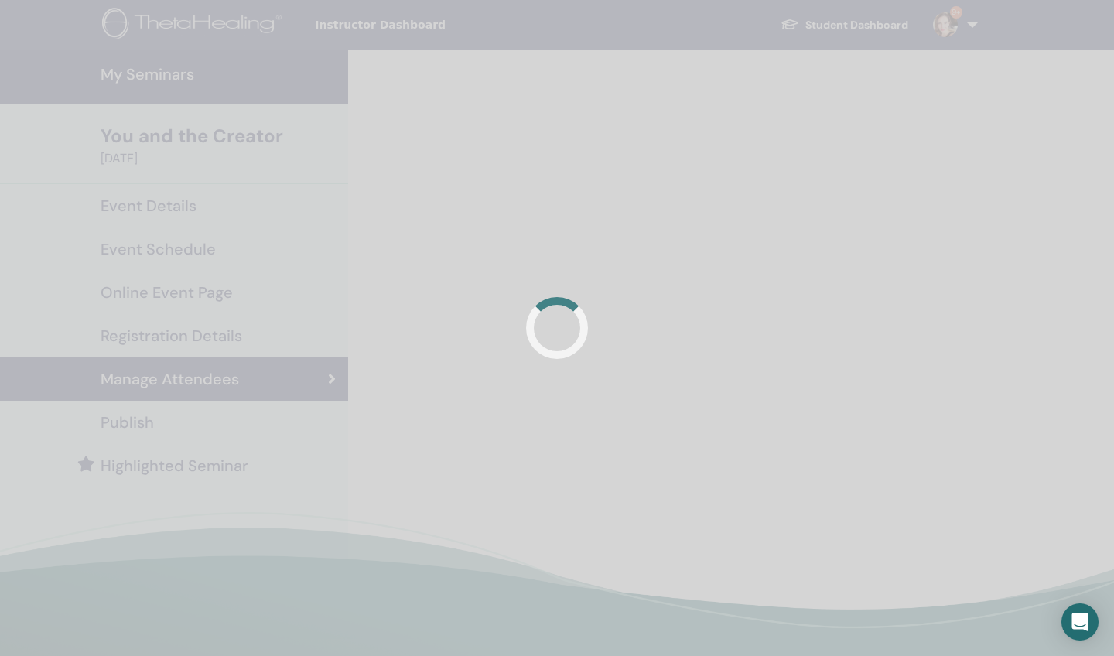
scroll to position [154, 0]
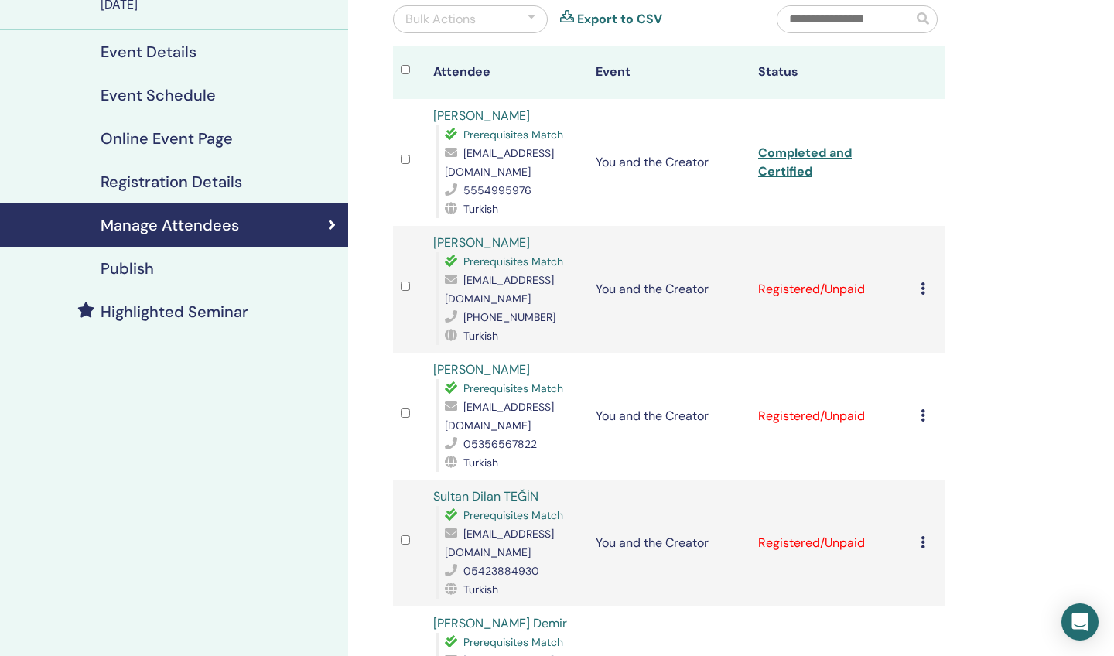
click at [778, 170] on link "Completed and Certified" at bounding box center [805, 162] width 94 height 35
click at [922, 282] on icon at bounding box center [923, 288] width 5 height 12
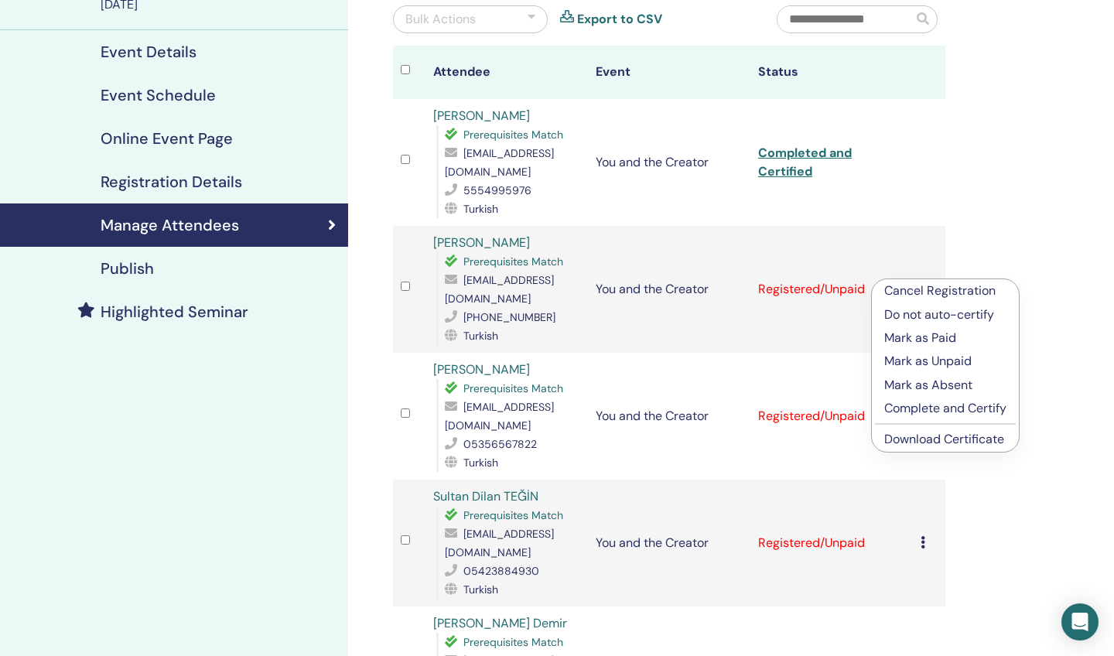
click at [904, 405] on p "Complete and Certify" at bounding box center [945, 408] width 122 height 19
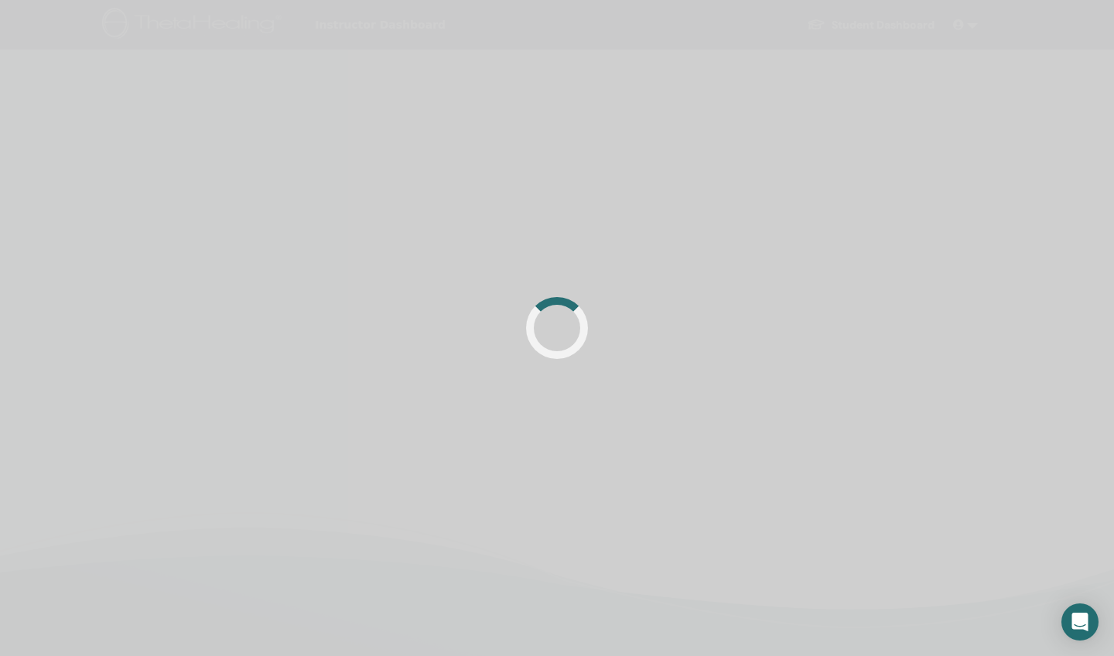
scroll to position [154, 0]
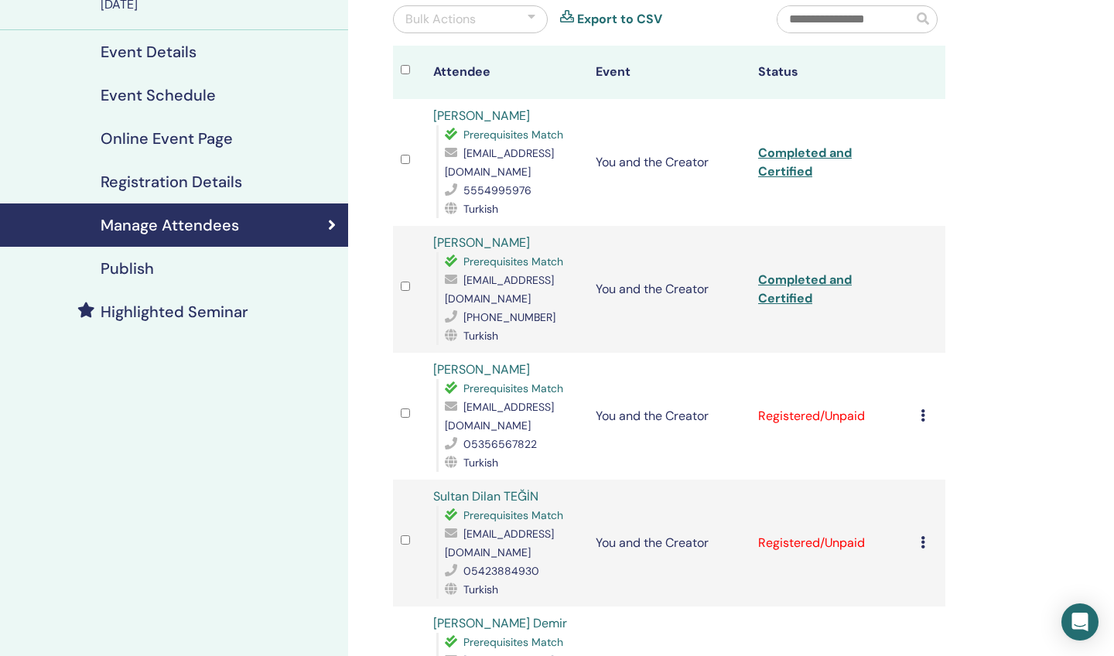
click at [788, 288] on link "Completed and Certified" at bounding box center [805, 289] width 94 height 35
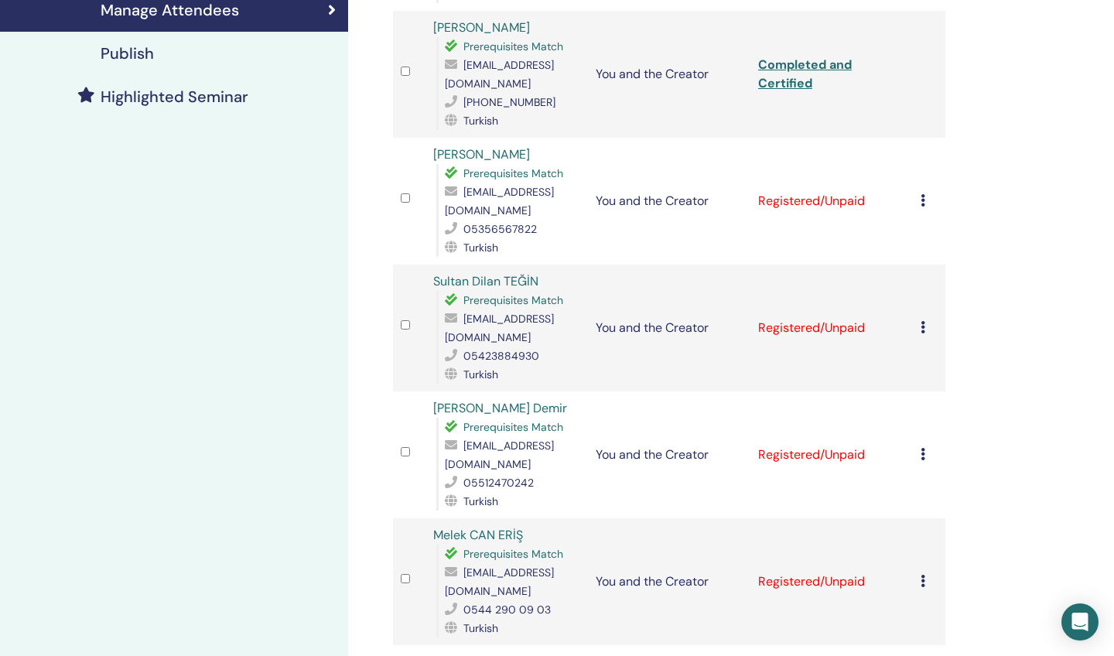
scroll to position [368, 0]
click at [923, 195] on icon at bounding box center [923, 201] width 5 height 12
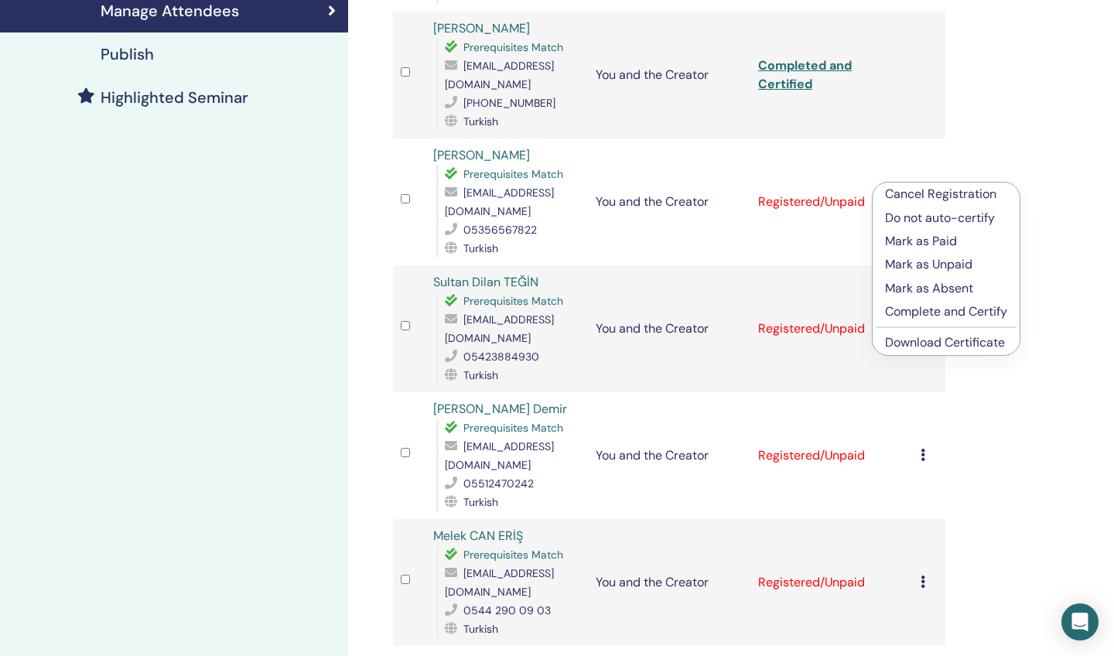
click at [900, 308] on p "Complete and Certify" at bounding box center [946, 311] width 122 height 19
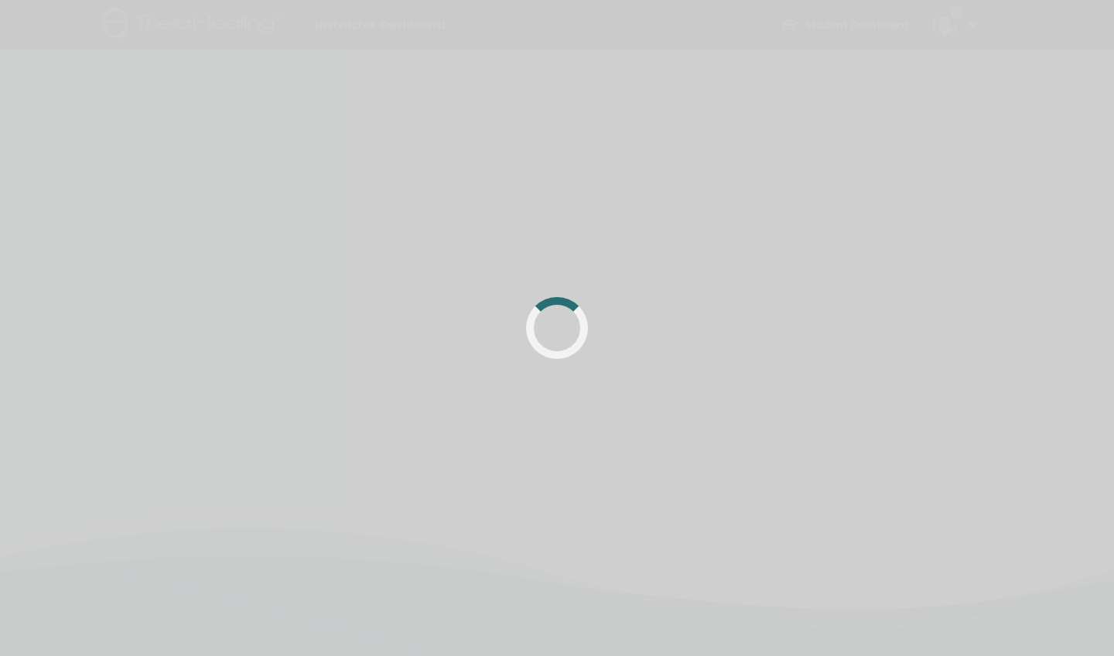
scroll to position [364, 0]
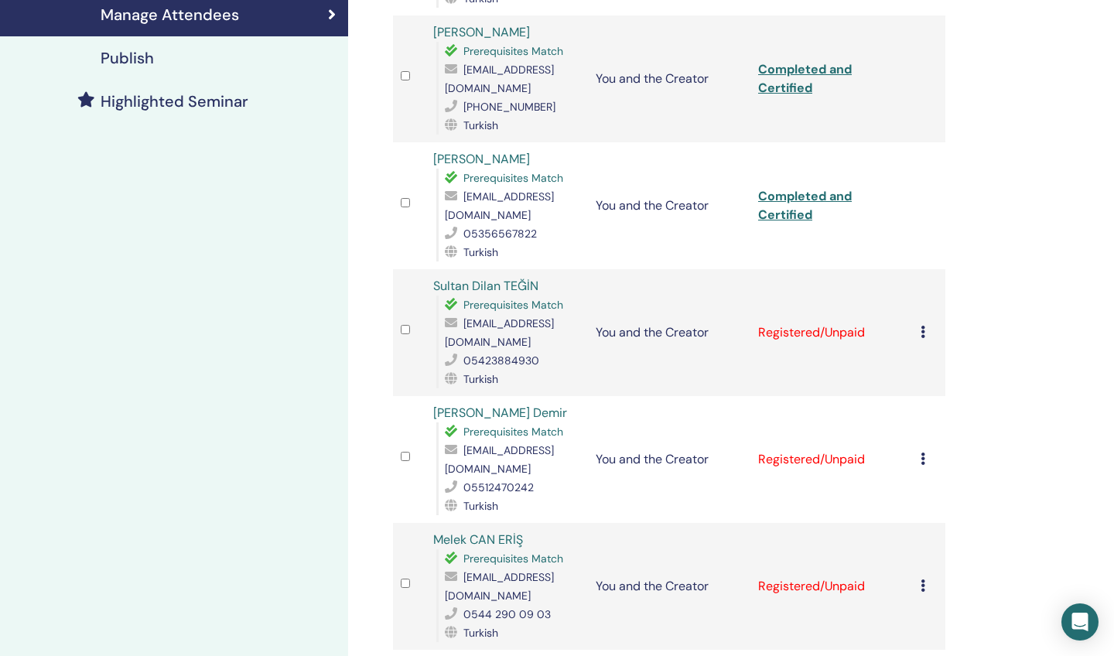
click at [772, 196] on link "Completed and Certified" at bounding box center [805, 205] width 94 height 35
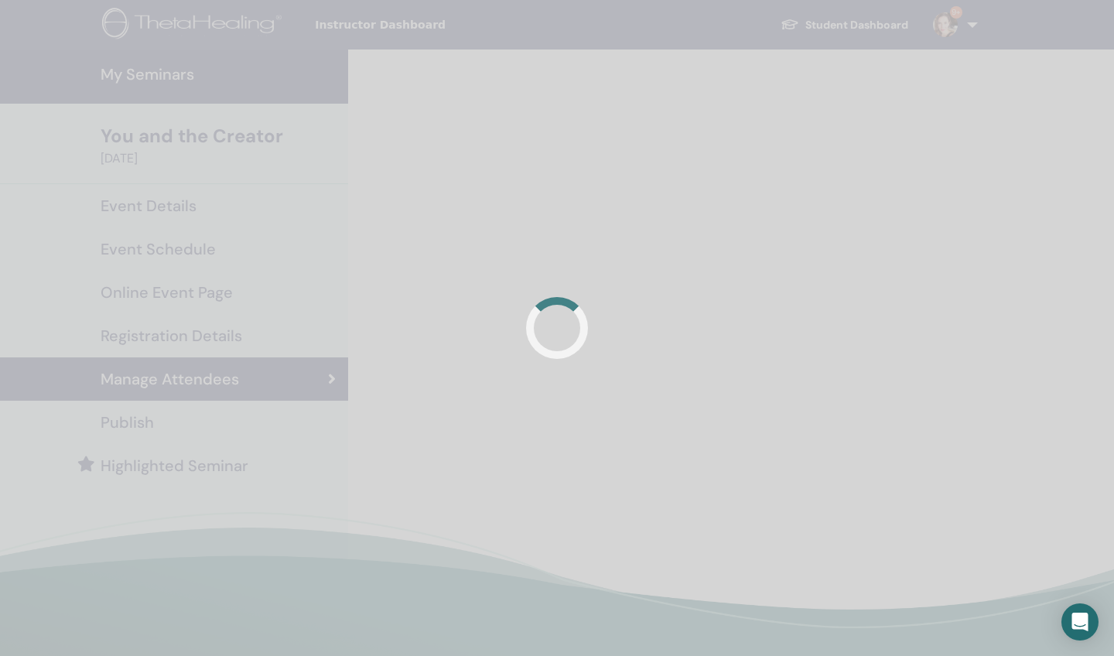
scroll to position [364, 0]
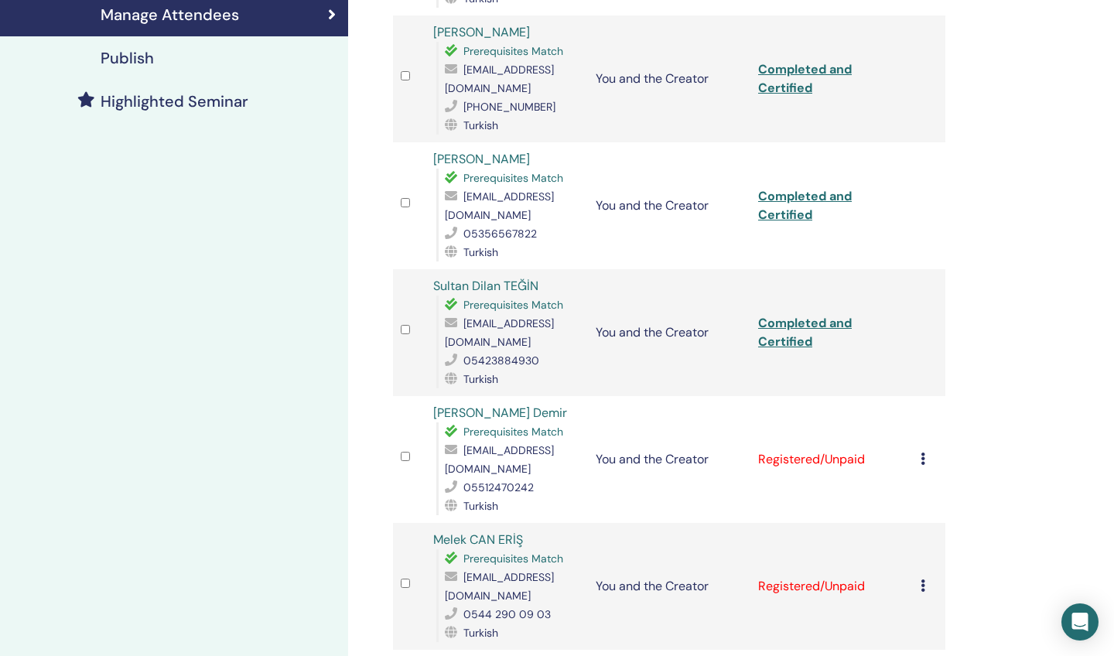
click at [792, 314] on td "Completed and Certified" at bounding box center [831, 332] width 162 height 127
click at [791, 320] on link "Completed and Certified" at bounding box center [805, 332] width 94 height 35
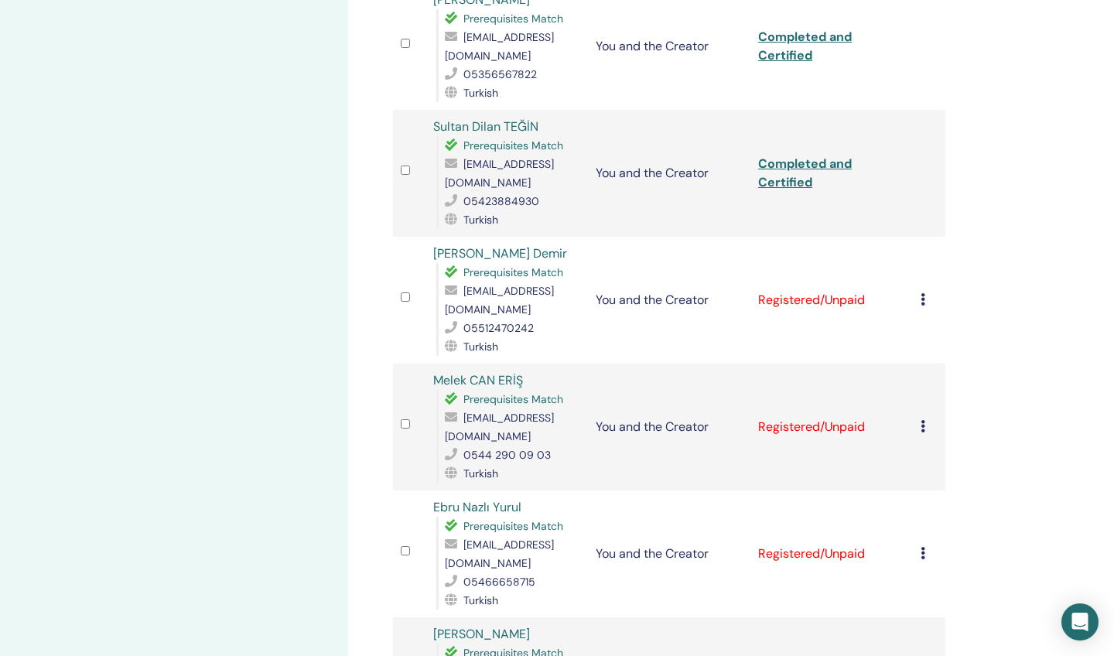
scroll to position [531, 0]
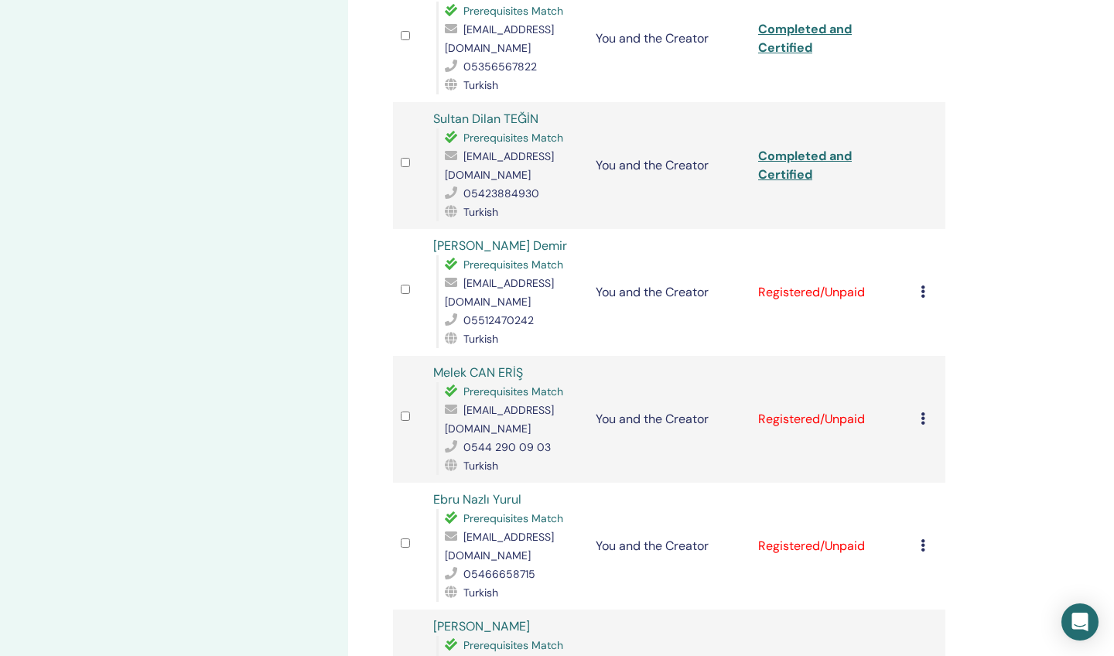
click at [921, 285] on icon at bounding box center [923, 291] width 5 height 12
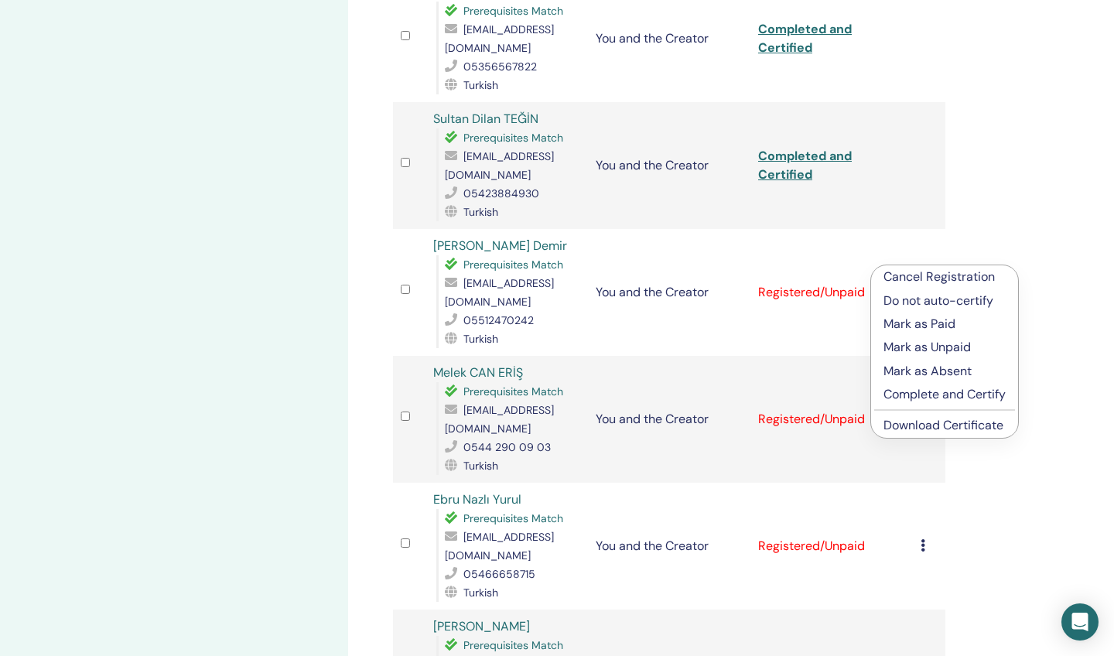
click at [893, 389] on p "Complete and Certify" at bounding box center [944, 394] width 122 height 19
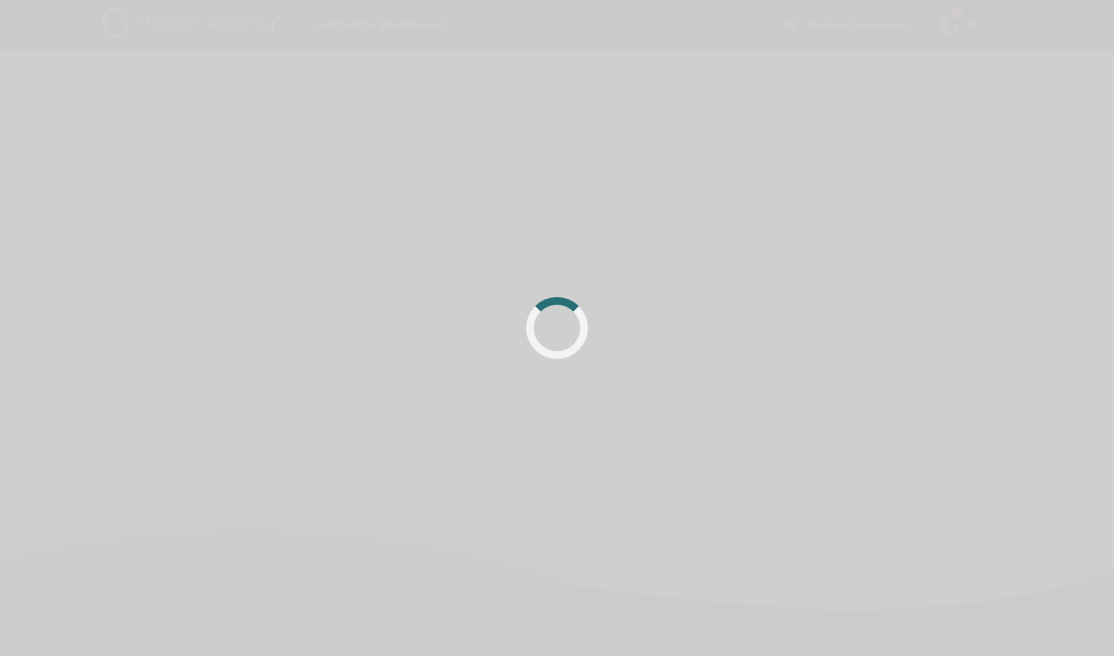
scroll to position [364, 0]
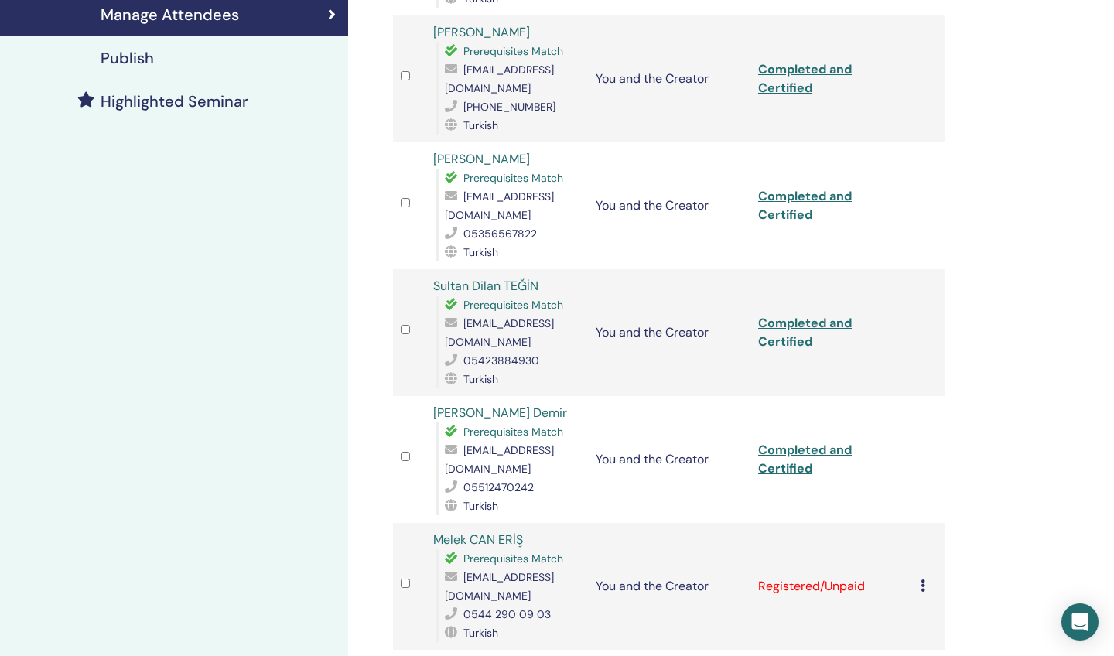
click at [805, 442] on link "Completed and Certified" at bounding box center [805, 459] width 94 height 35
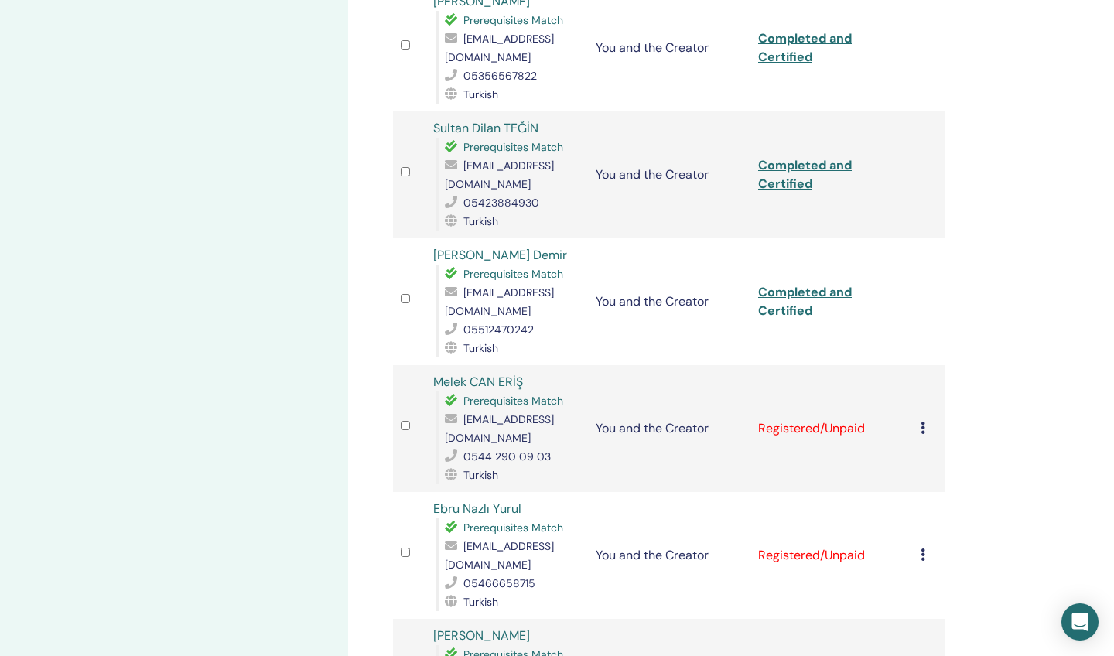
scroll to position [543, 0]
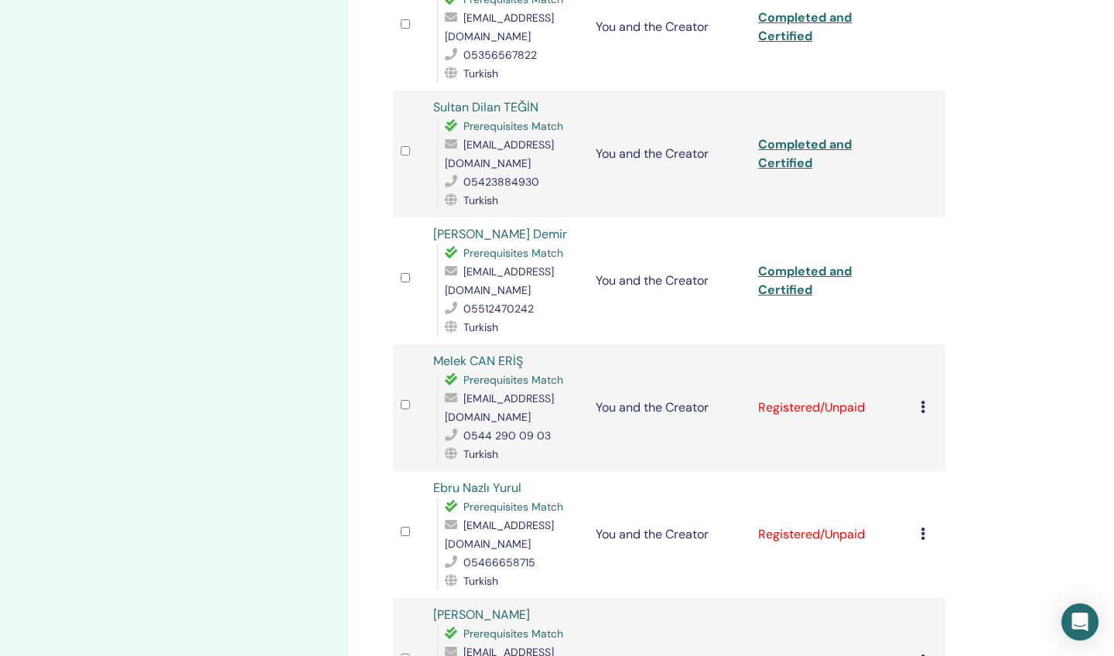
click at [921, 401] on icon at bounding box center [923, 407] width 5 height 12
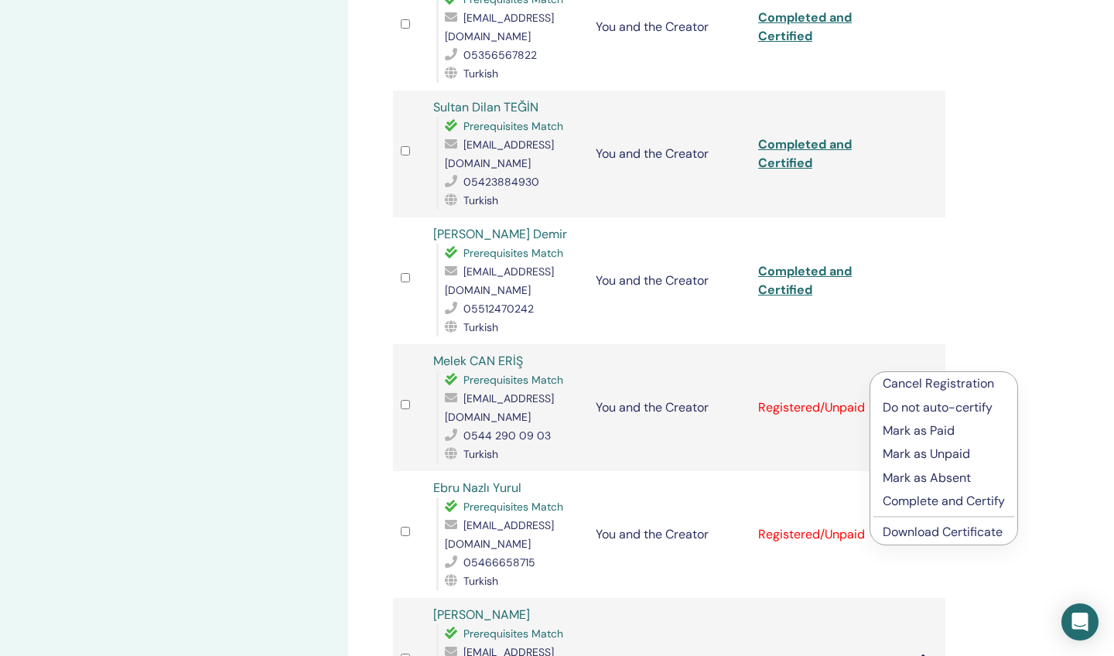
click at [915, 499] on p "Complete and Certify" at bounding box center [944, 501] width 122 height 19
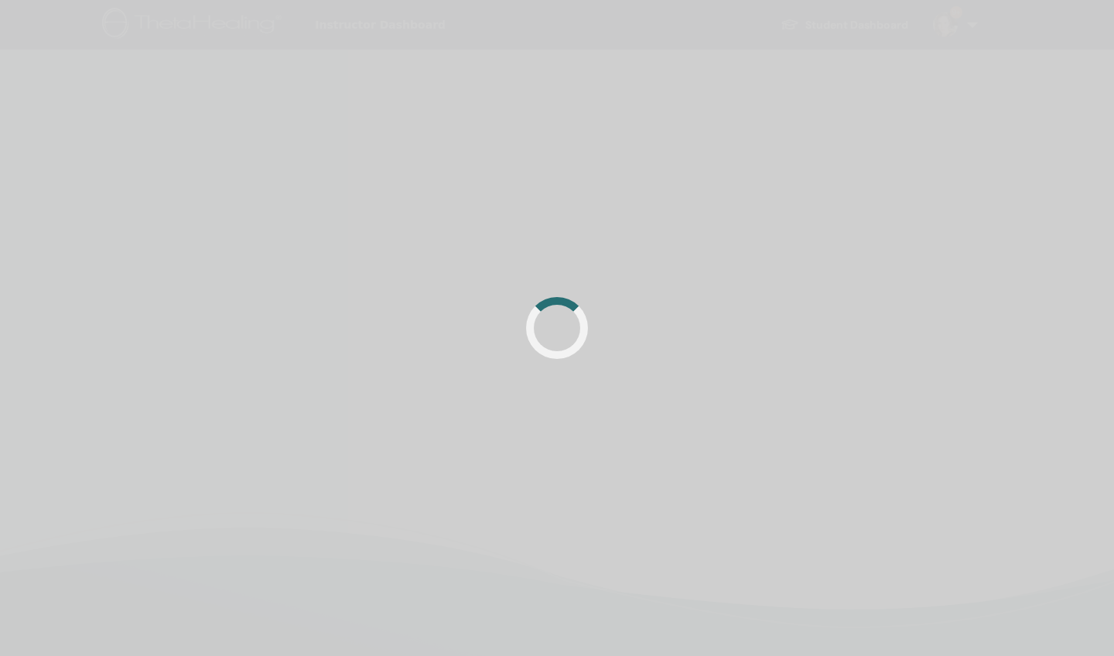
scroll to position [364, 0]
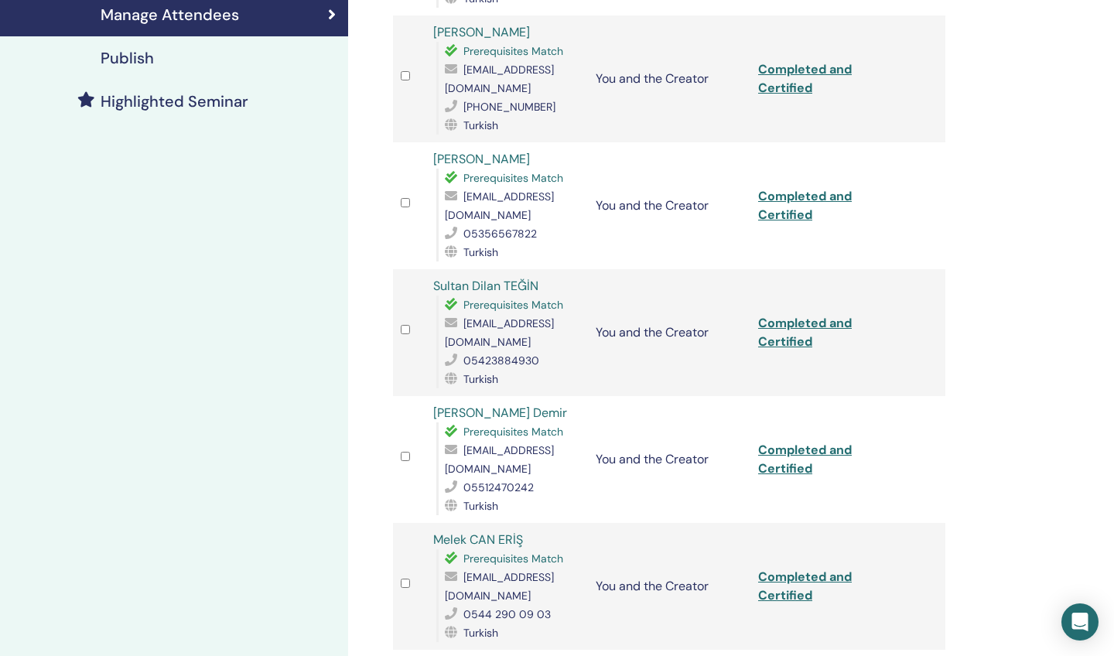
click at [800, 569] on link "Completed and Certified" at bounding box center [805, 586] width 94 height 35
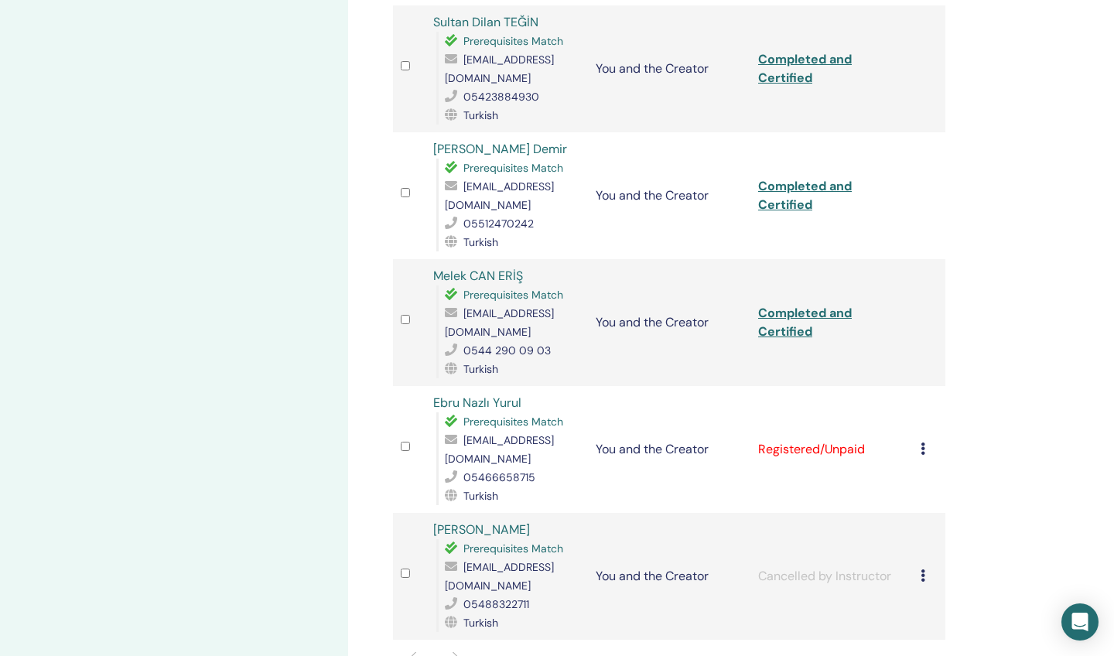
scroll to position [645, 0]
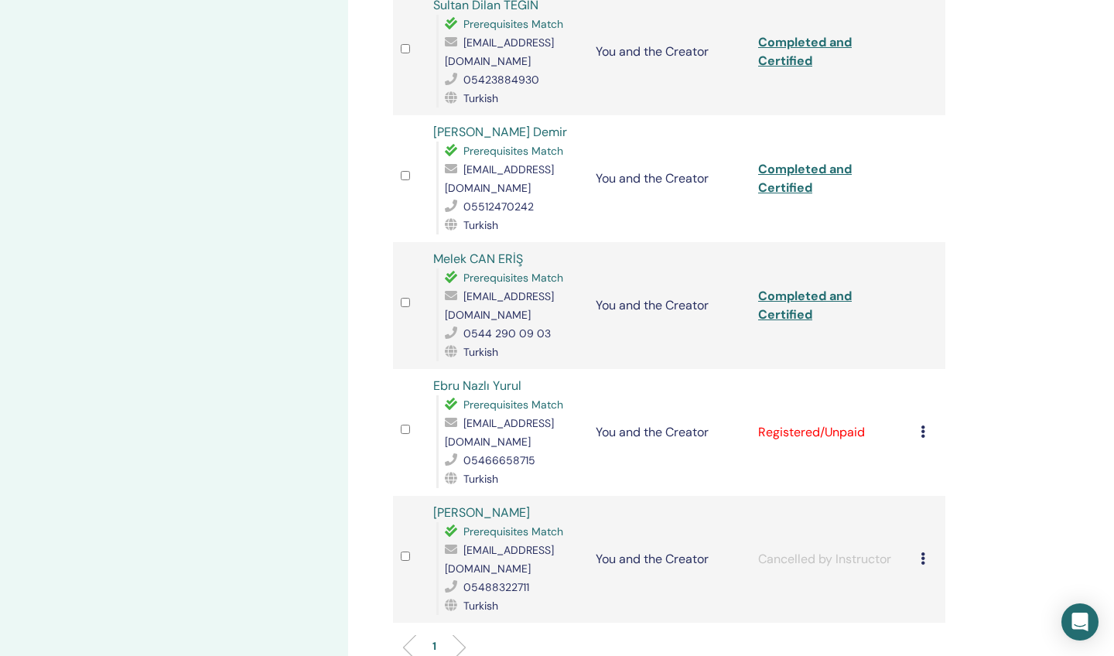
click at [922, 425] on icon at bounding box center [923, 431] width 5 height 12
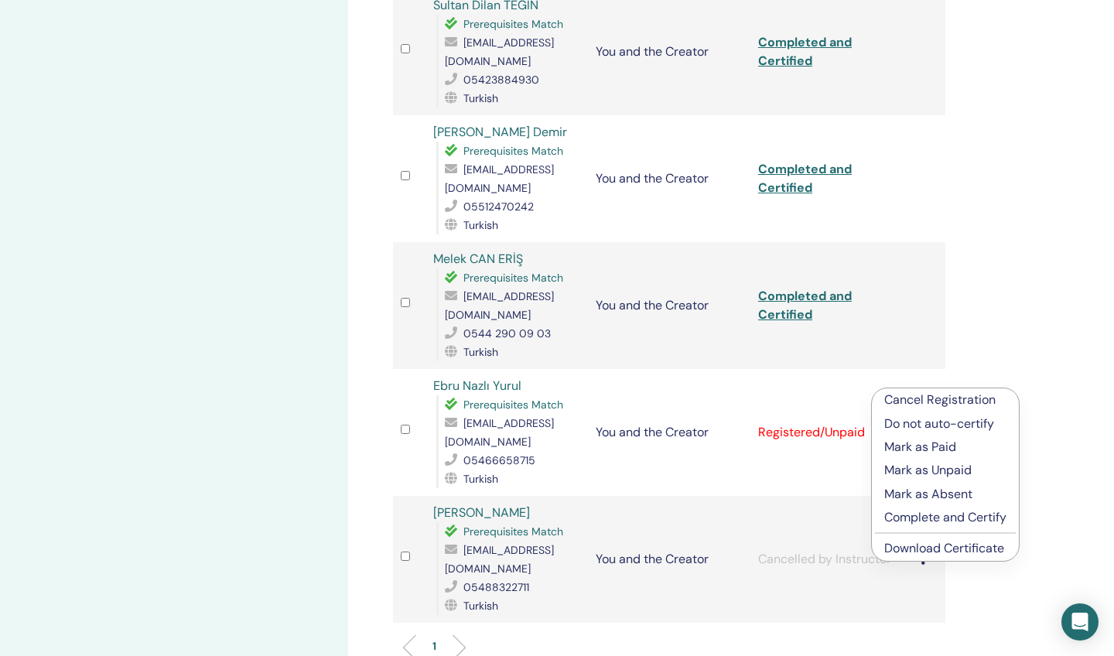
click at [918, 514] on p "Complete and Certify" at bounding box center [945, 517] width 122 height 19
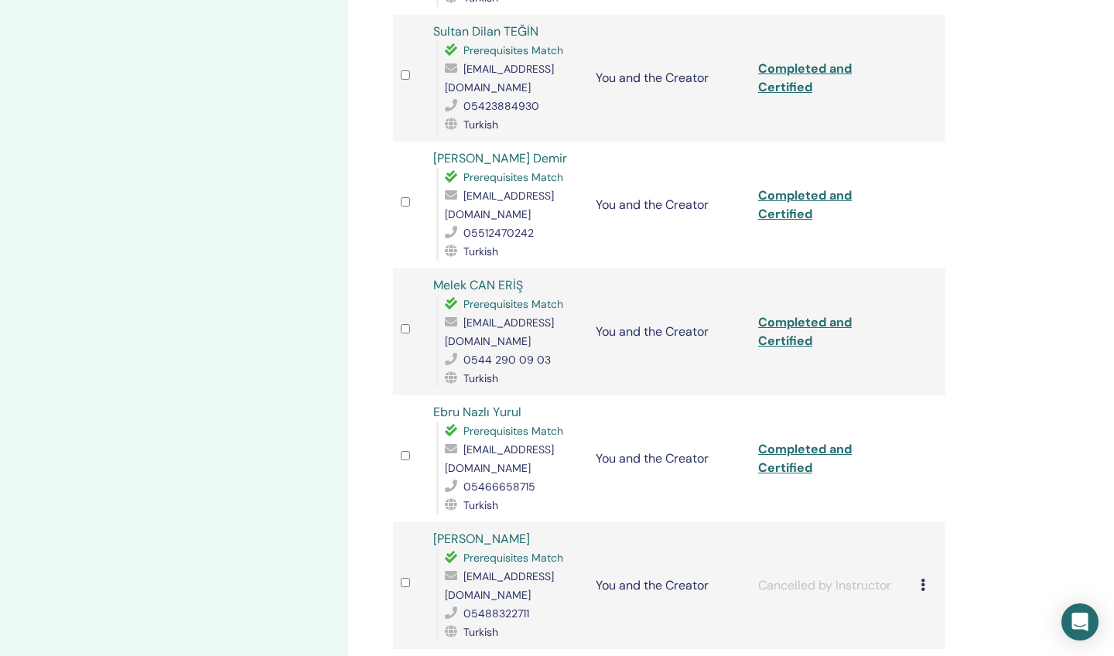
scroll to position [618, 0]
click at [808, 442] on link "Completed and Certified" at bounding box center [805, 459] width 94 height 35
